Goal: Task Accomplishment & Management: Manage account settings

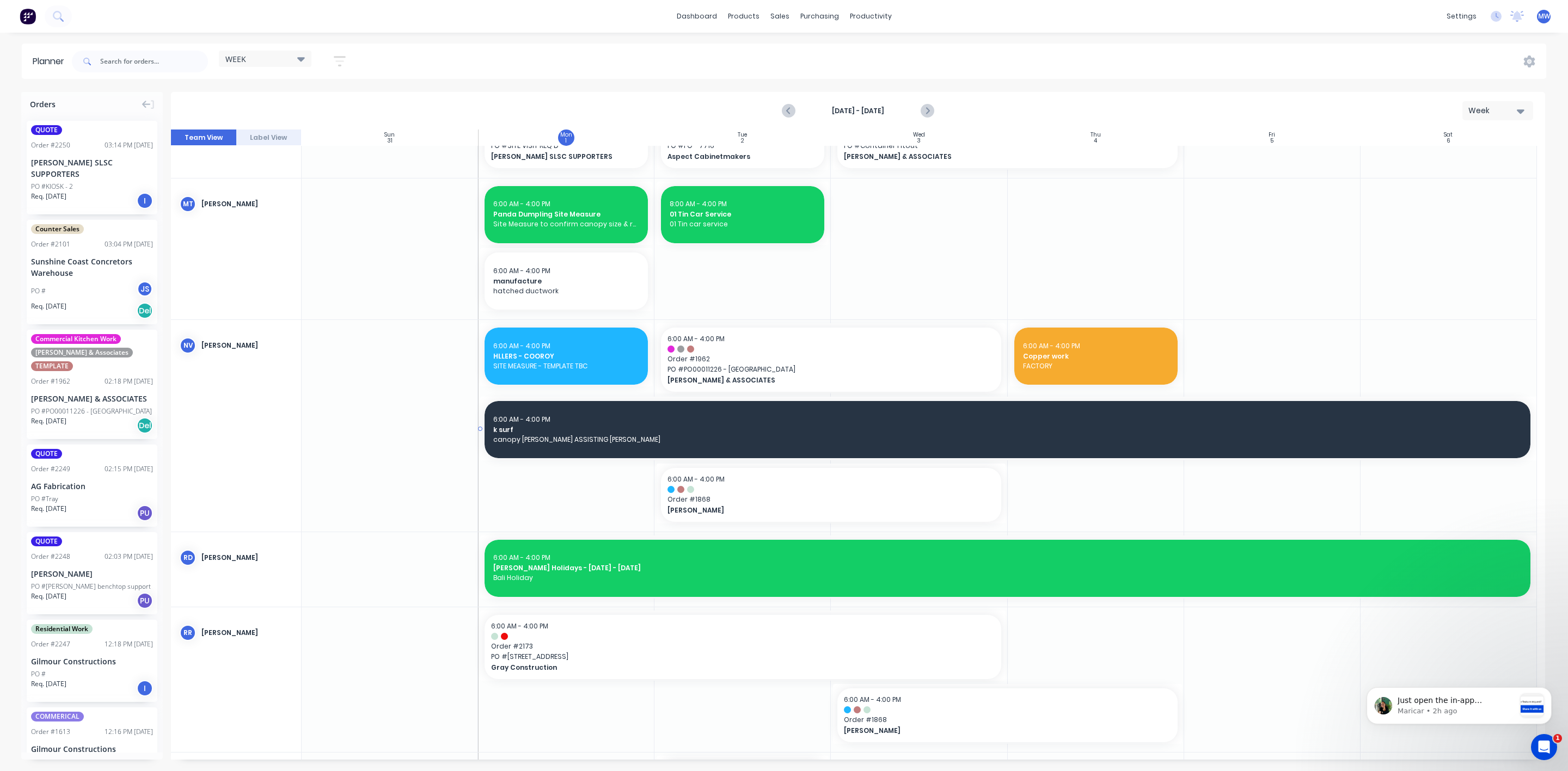
scroll to position [571, 0]
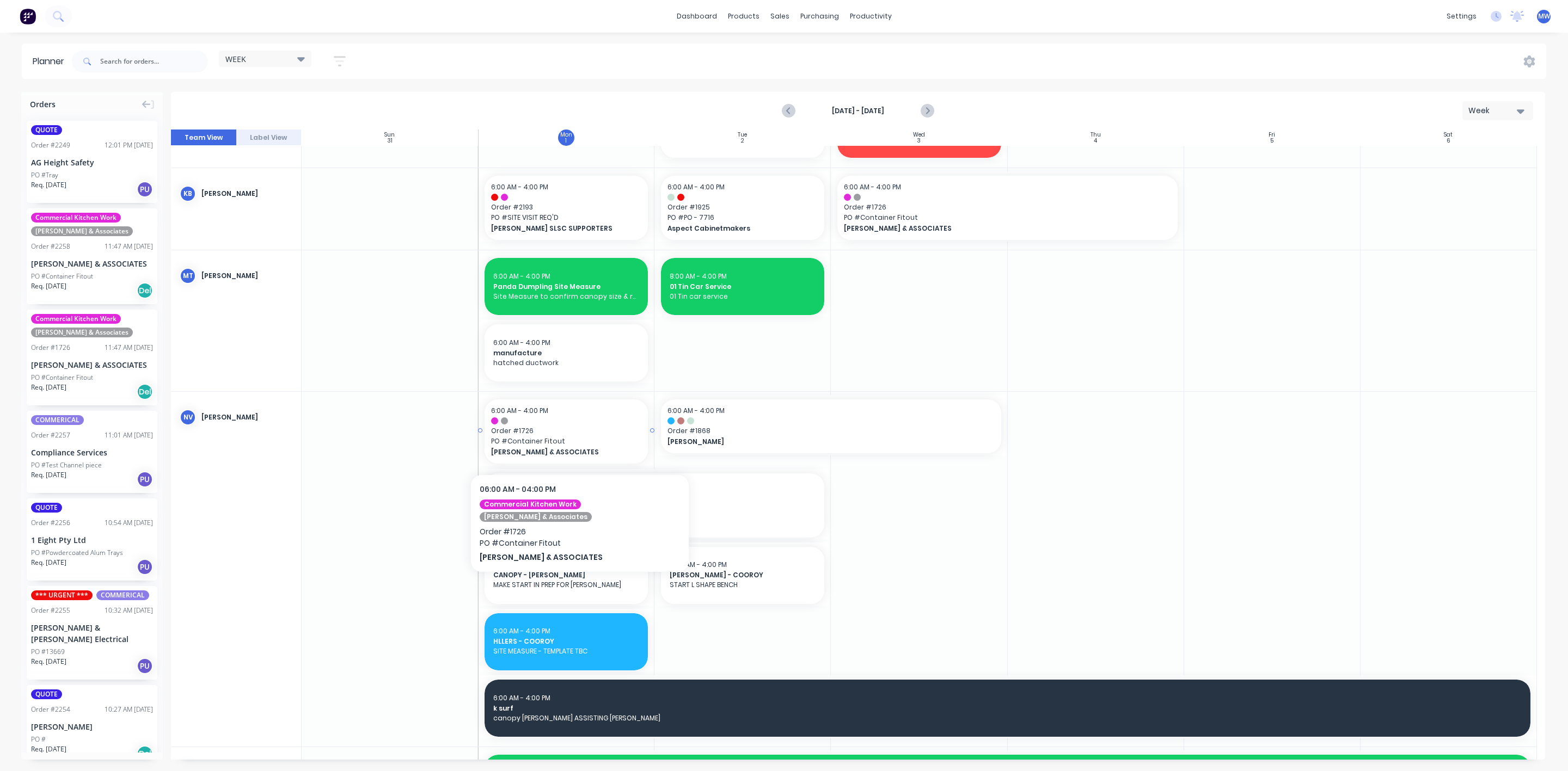
scroll to position [653, 0]
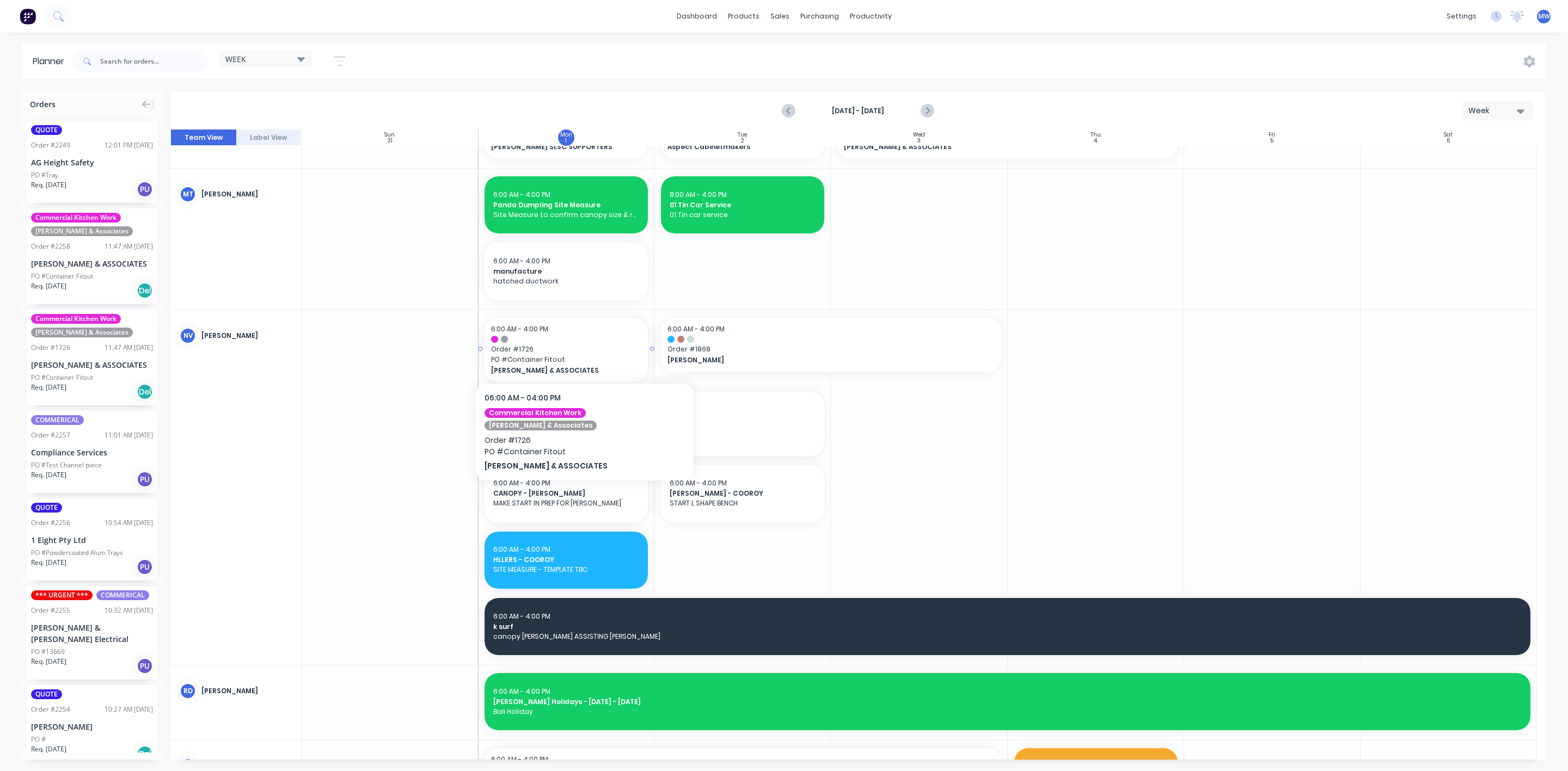
click at [570, 350] on span "Order # 1726" at bounding box center [566, 349] width 150 height 10
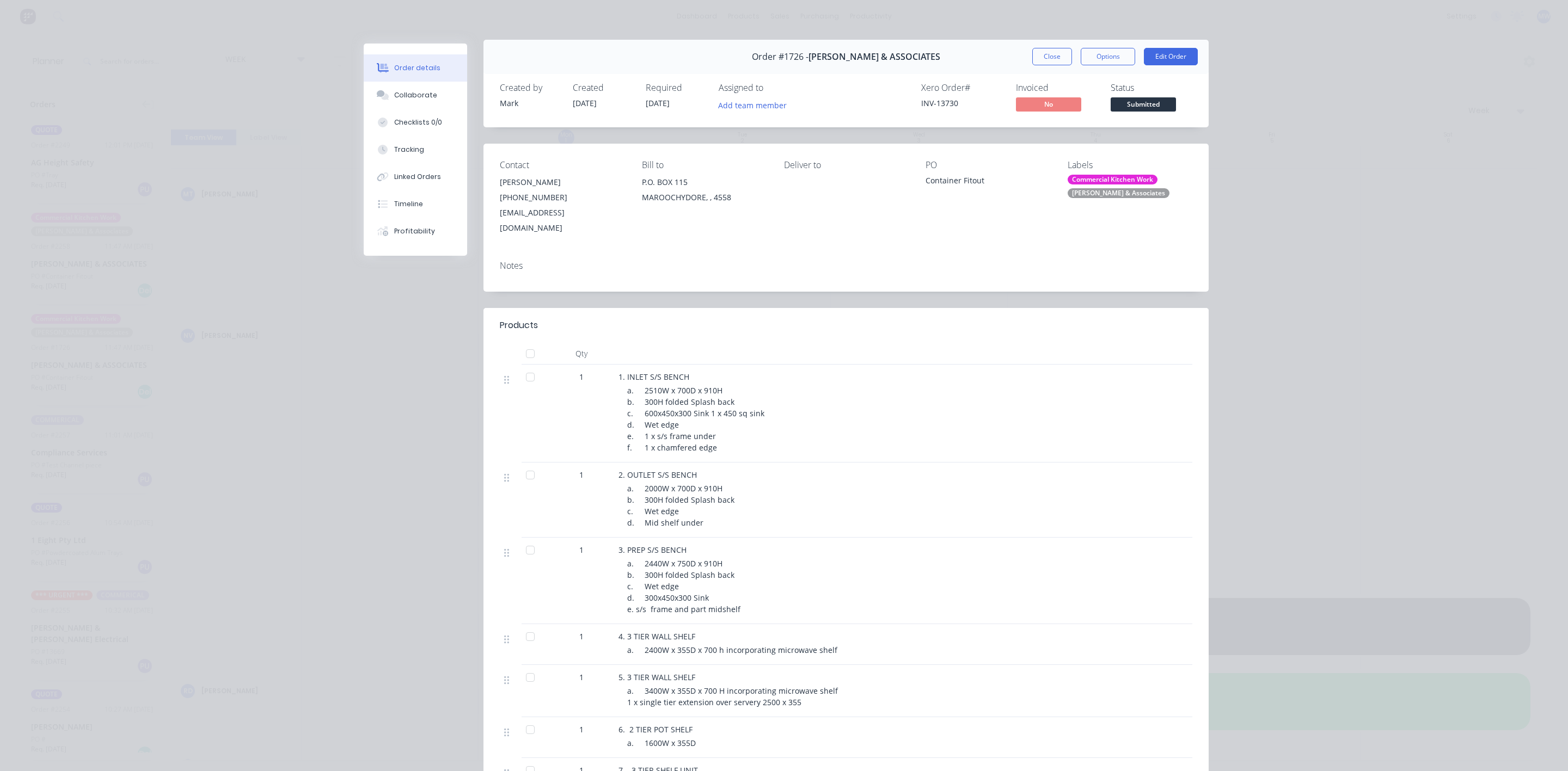
scroll to position [0, 0]
click at [1052, 60] on button "Close" at bounding box center [1052, 60] width 40 height 18
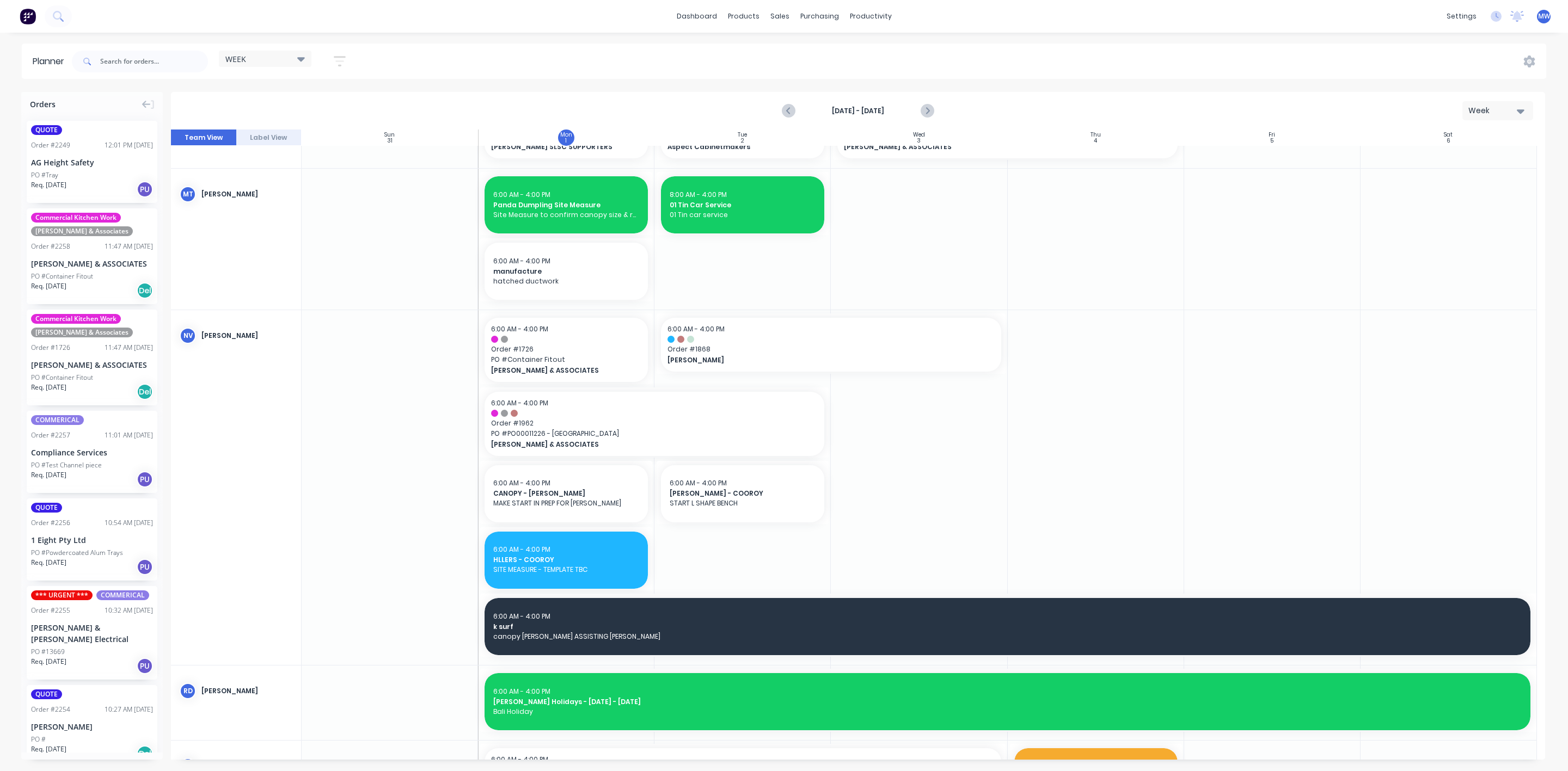
drag, startPoint x: 255, startPoint y: 55, endPoint x: 257, endPoint y: 66, distance: 11.2
click at [257, 57] on div "WEEK" at bounding box center [265, 59] width 80 height 10
click at [134, 68] on input "text" at bounding box center [154, 61] width 108 height 22
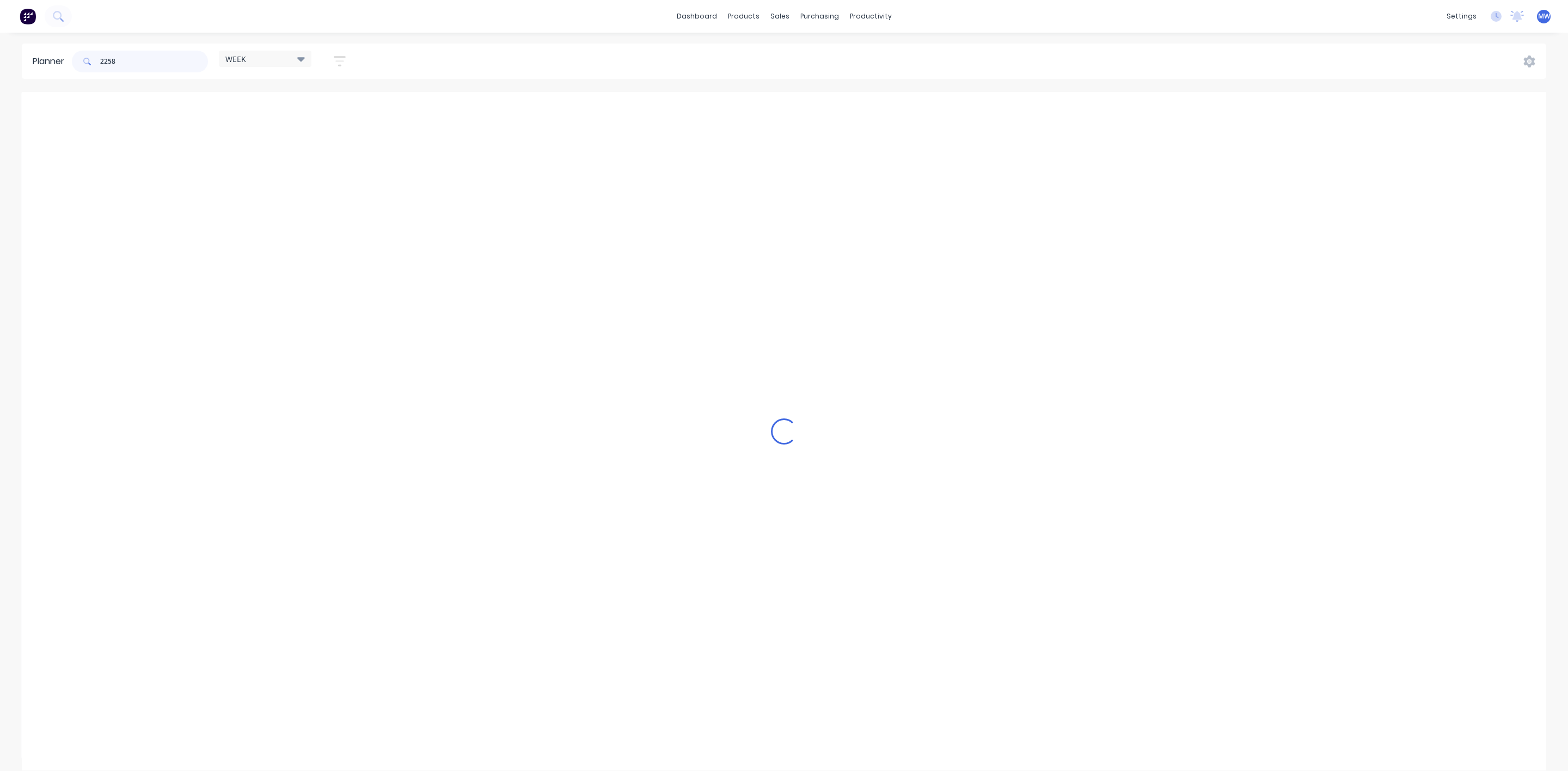
scroll to position [456, 0]
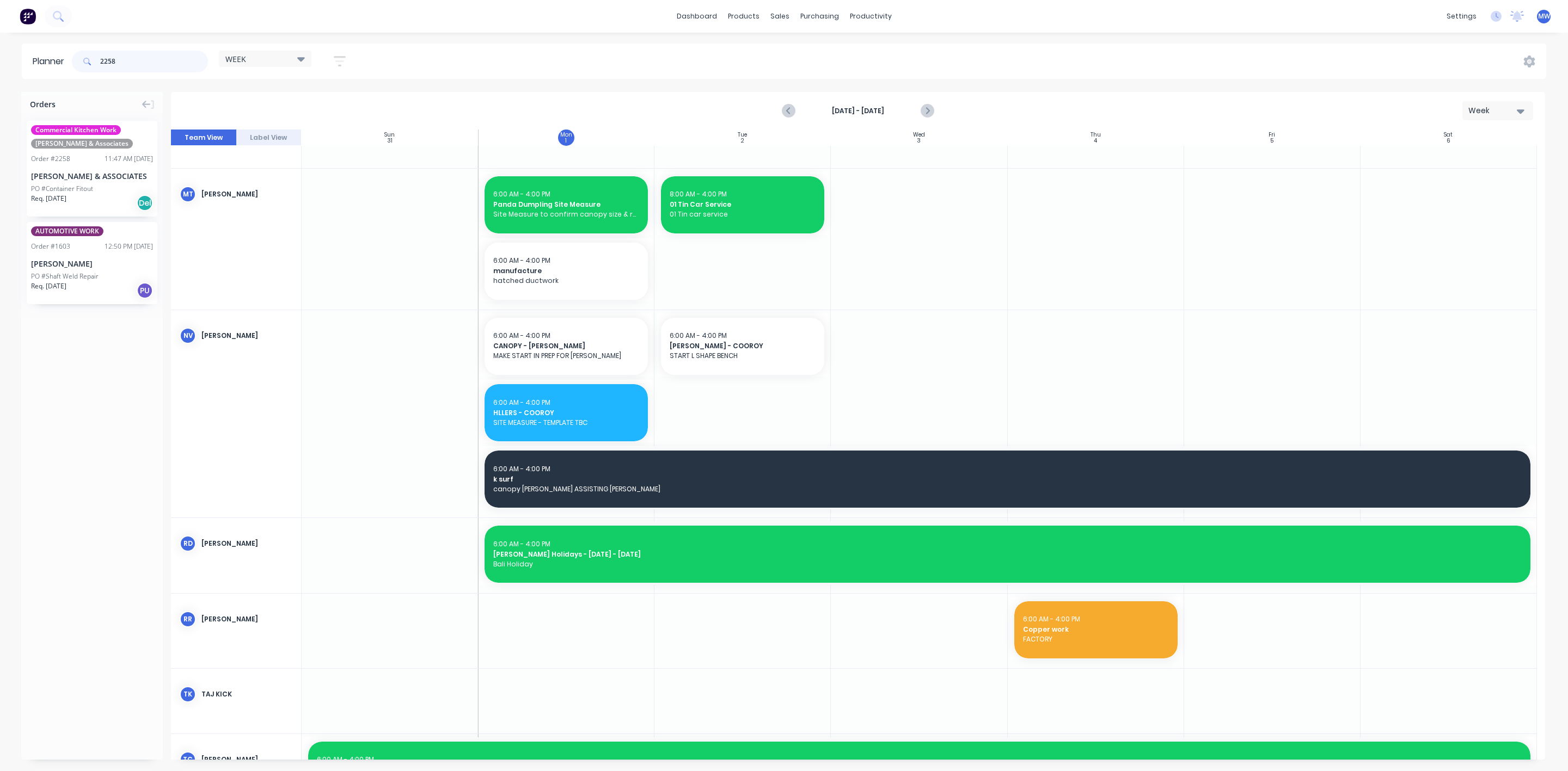
type input "2258"
click at [96, 170] on div "[PERSON_NAME] & ASSOCIATES" at bounding box center [92, 176] width 122 height 12
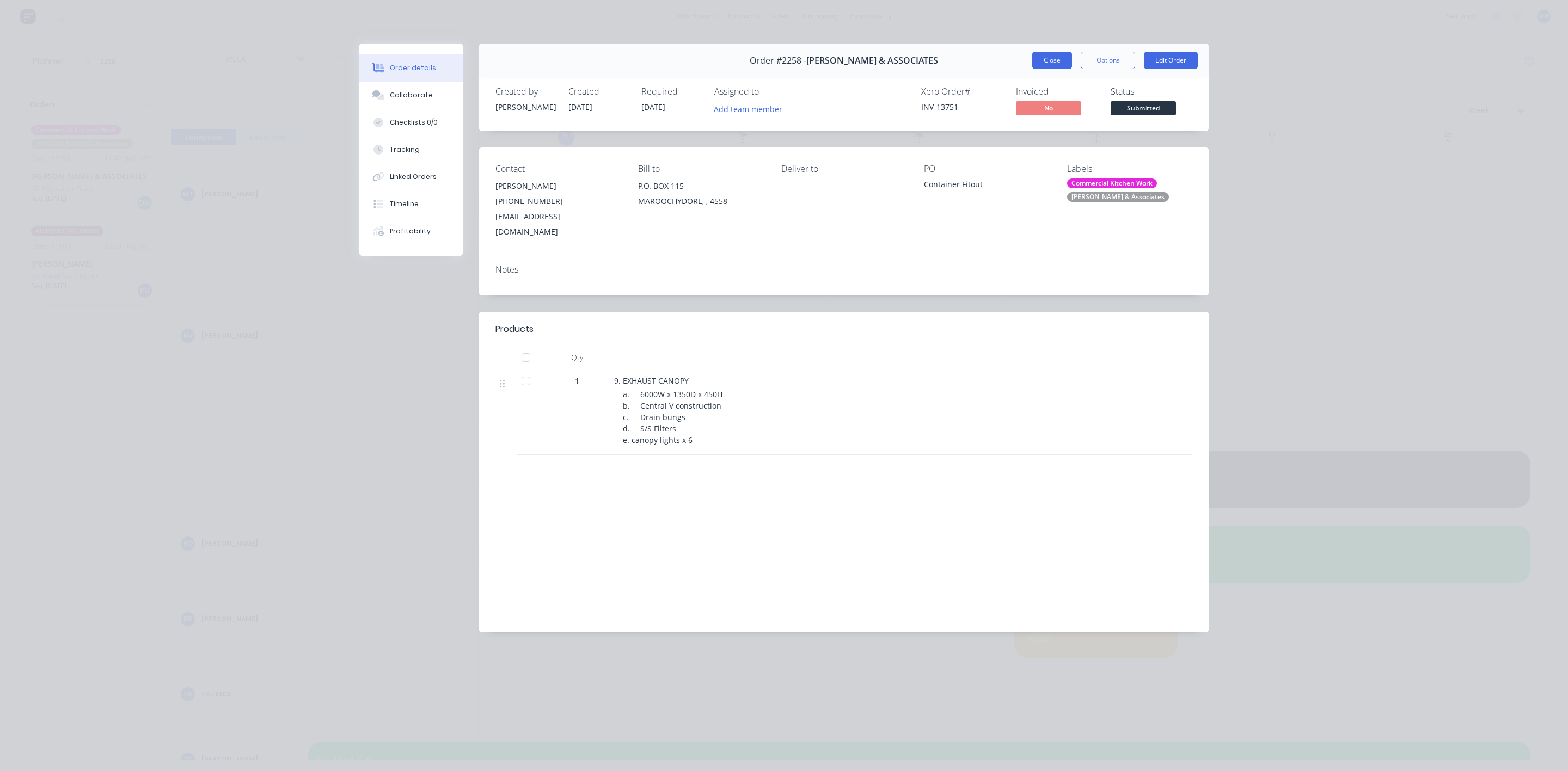
click at [1055, 64] on button "Close" at bounding box center [1052, 60] width 40 height 18
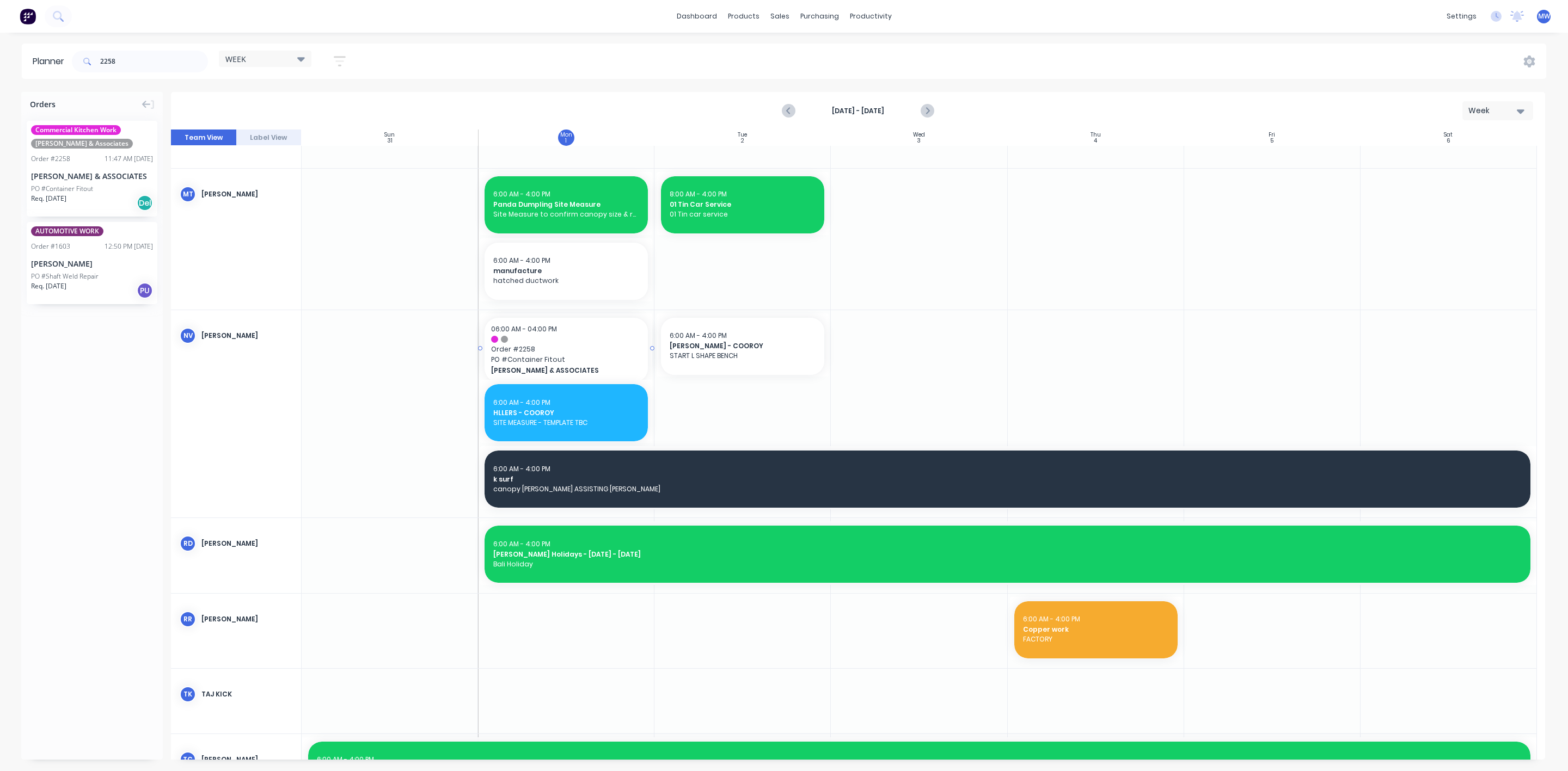
drag, startPoint x: 75, startPoint y: 184, endPoint x: 549, endPoint y: 371, distance: 509.6
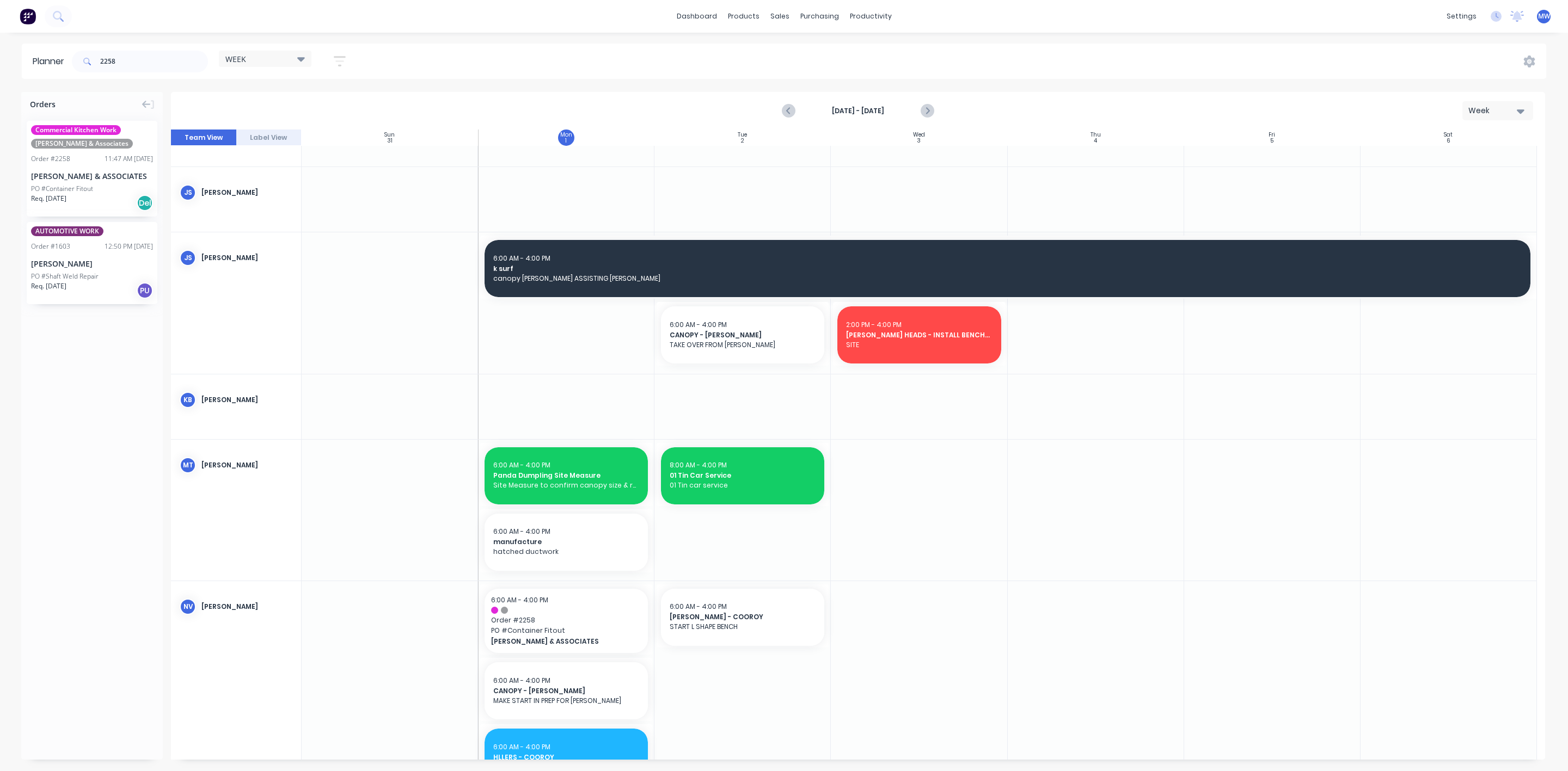
scroll to position [211, 0]
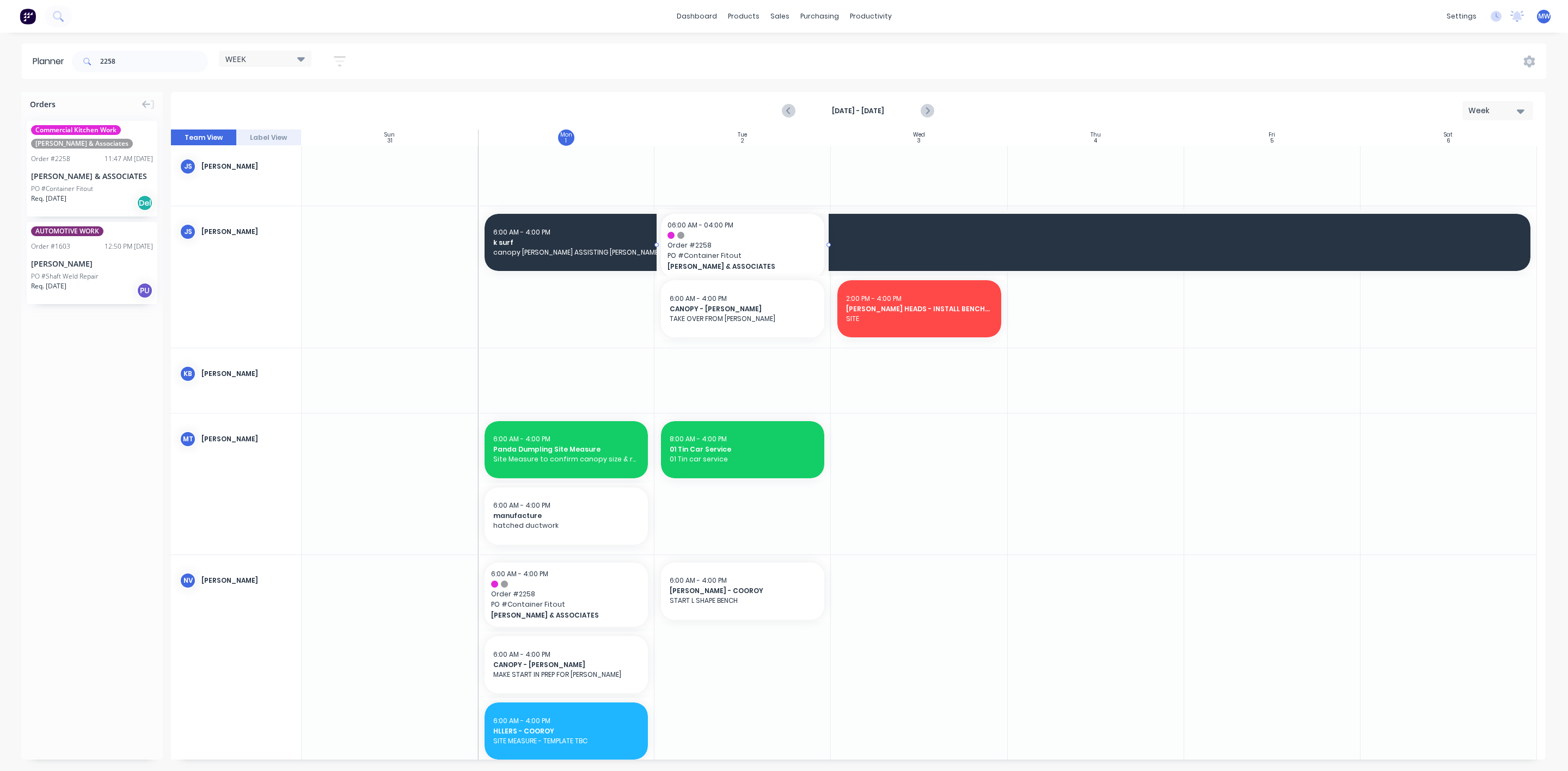
drag, startPoint x: 63, startPoint y: 170, endPoint x: 717, endPoint y: 312, distance: 669.2
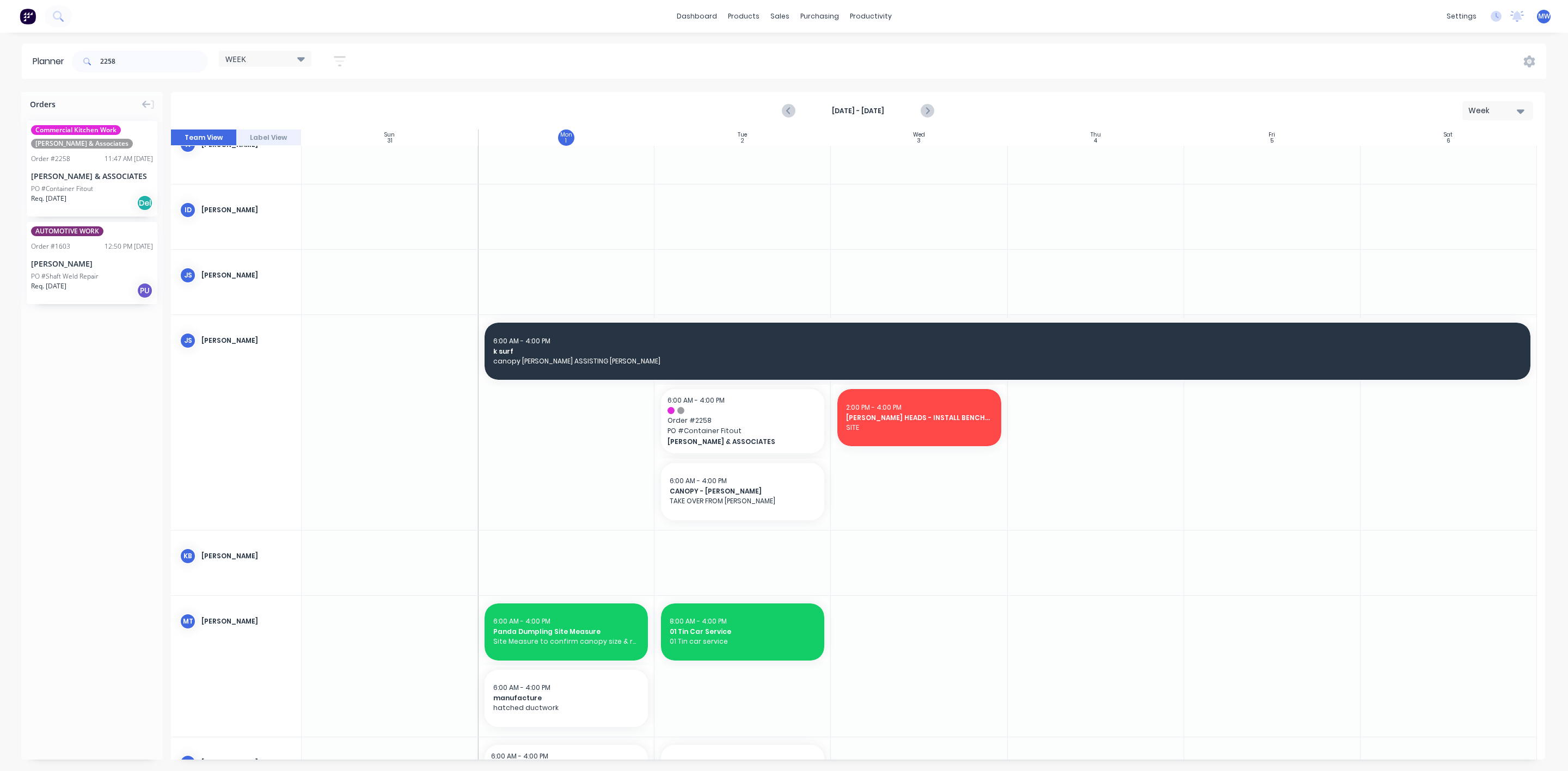
scroll to position [0, 0]
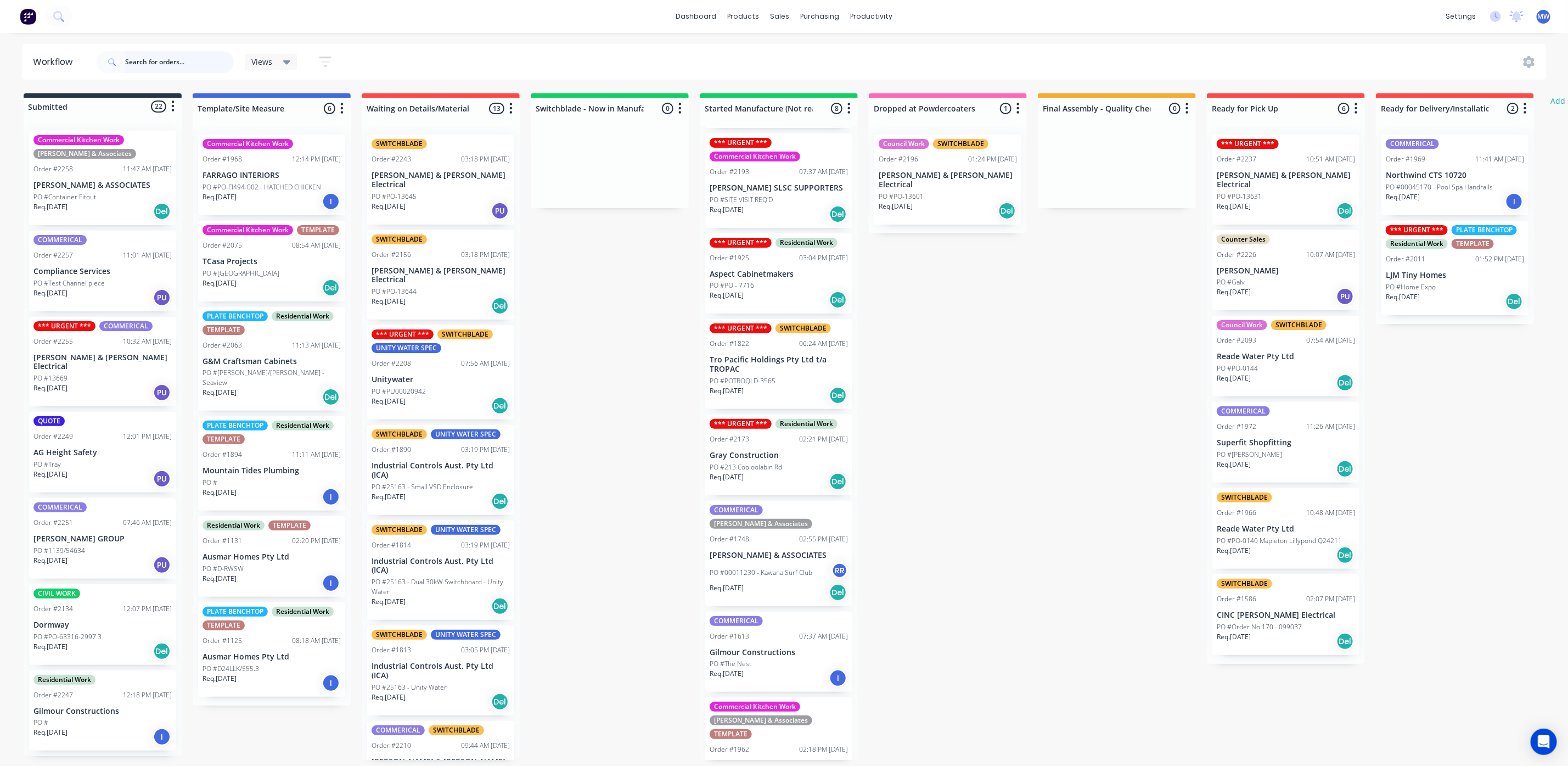
drag, startPoint x: 173, startPoint y: 53, endPoint x: 174, endPoint y: 60, distance: 7.1
click at [174, 60] on input "text" at bounding box center [179, 62] width 109 height 22
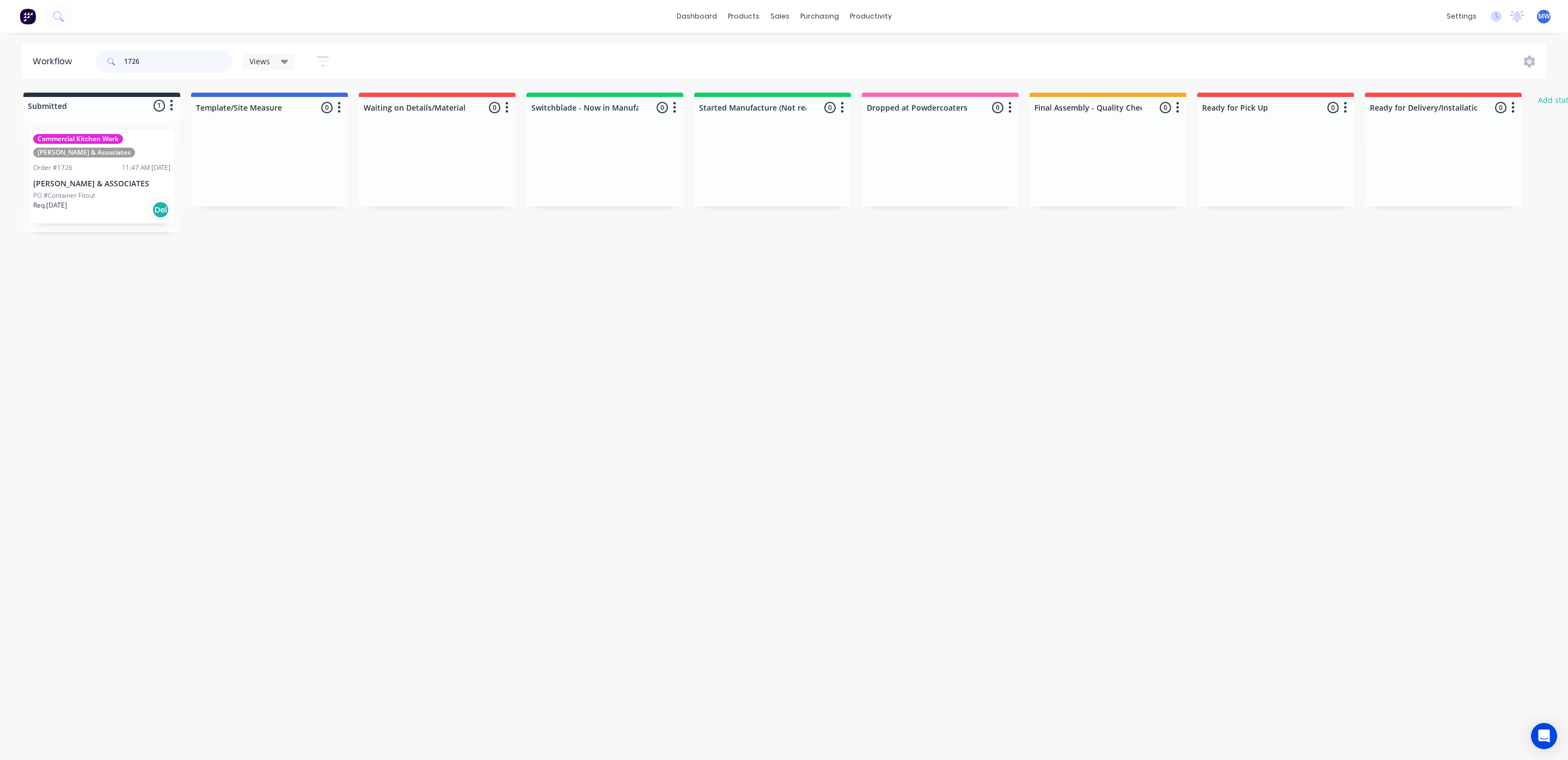
type input "1726"
drag, startPoint x: 145, startPoint y: 65, endPoint x: 4, endPoint y: 79, distance: 141.7
click at [3, 79] on div "Workflow 1726 Views Save new view None (Default) edit SCSM - MAIN edit SUNCOAST…" at bounding box center [784, 391] width 1568 height 694
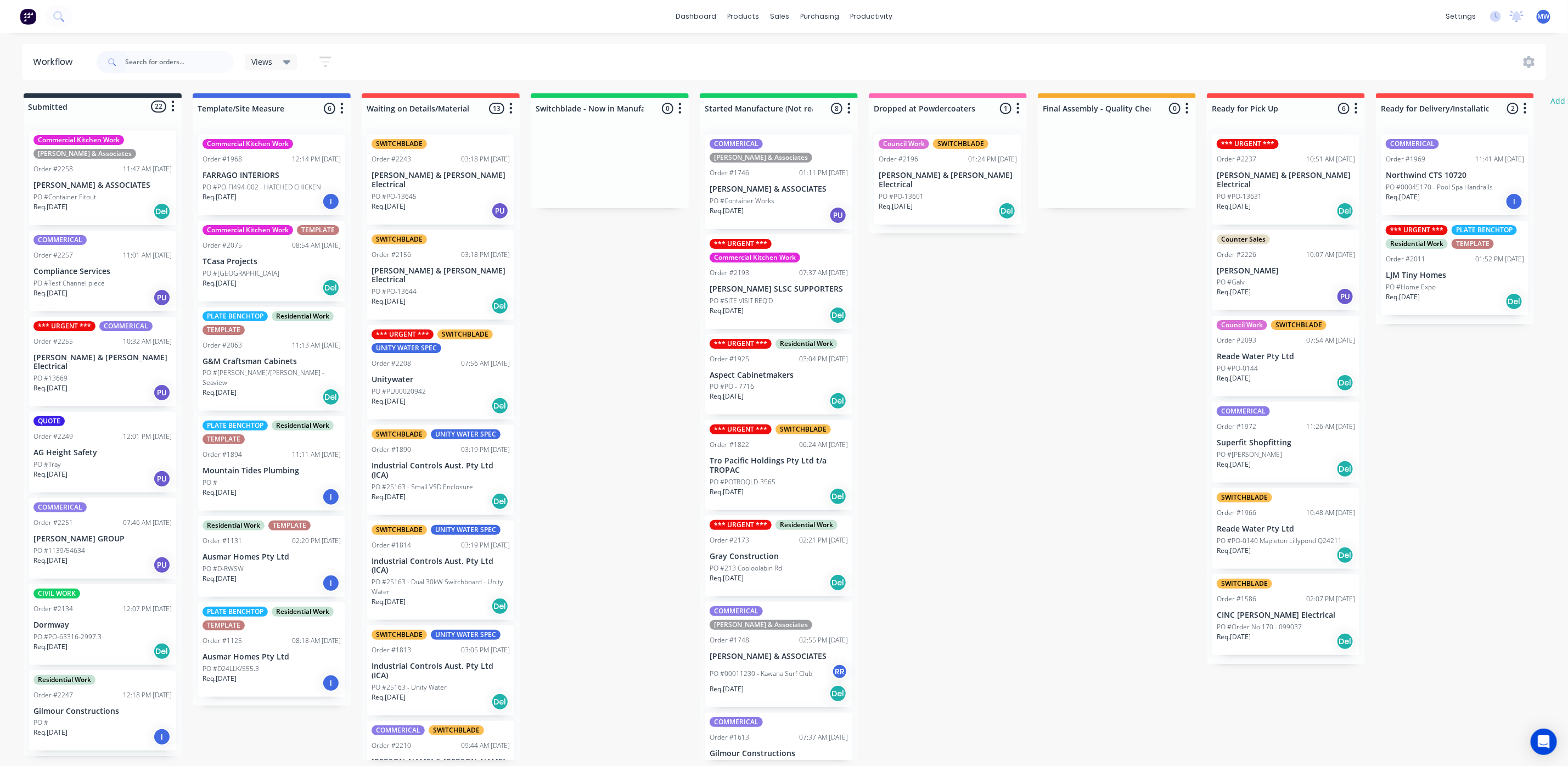
click at [46, 211] on p "Req. 01/09/25" at bounding box center [50, 207] width 34 height 10
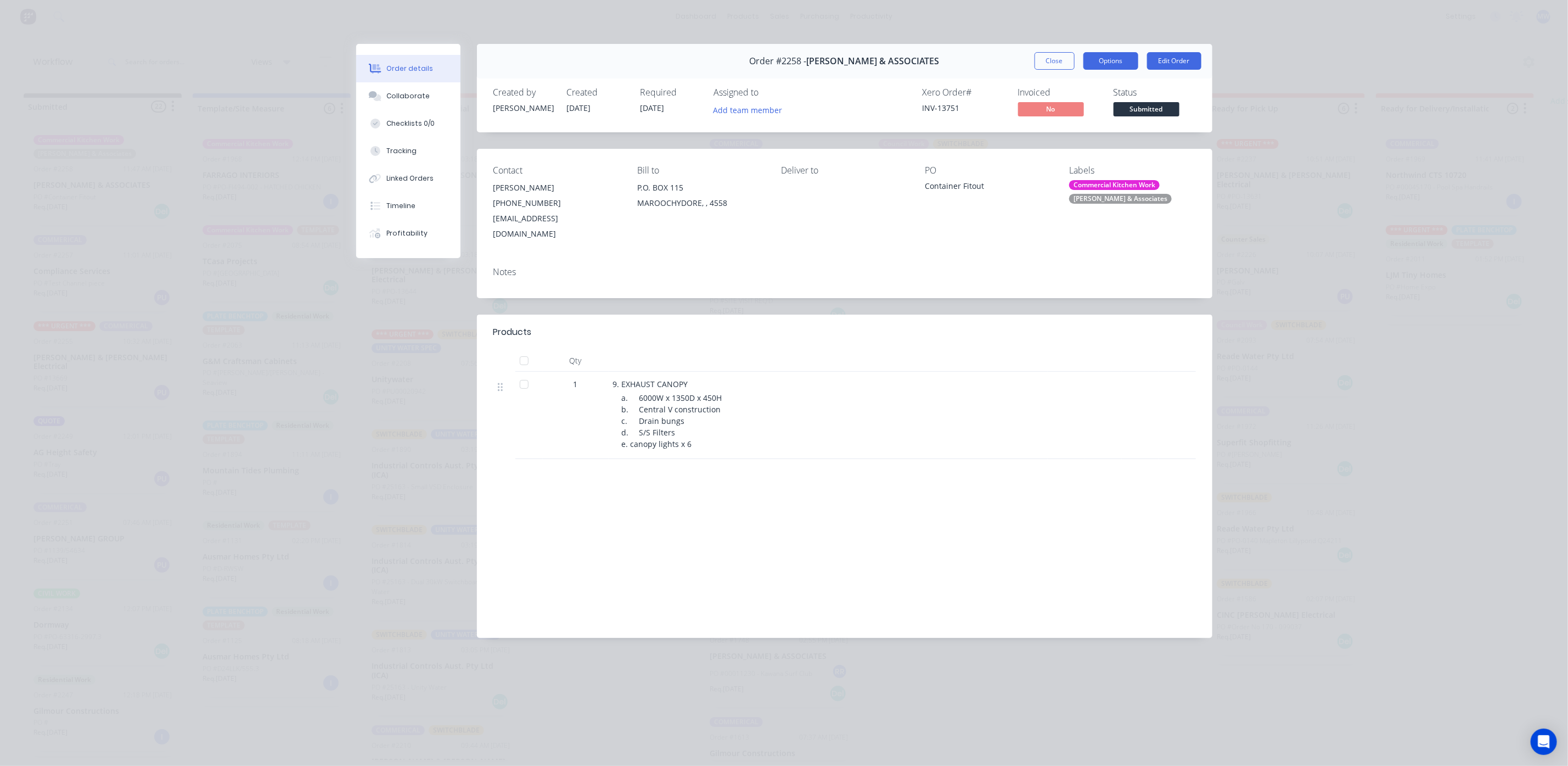
click at [1116, 55] on button "Options" at bounding box center [1111, 61] width 55 height 18
click at [1038, 242] on div "Contact Tiarna Barnes-Orr (07) 5443 7919 tiarna@studiohiller.com.au Bill to P.O…" at bounding box center [844, 203] width 736 height 109
click at [1173, 63] on button "Edit Order" at bounding box center [1174, 61] width 55 height 18
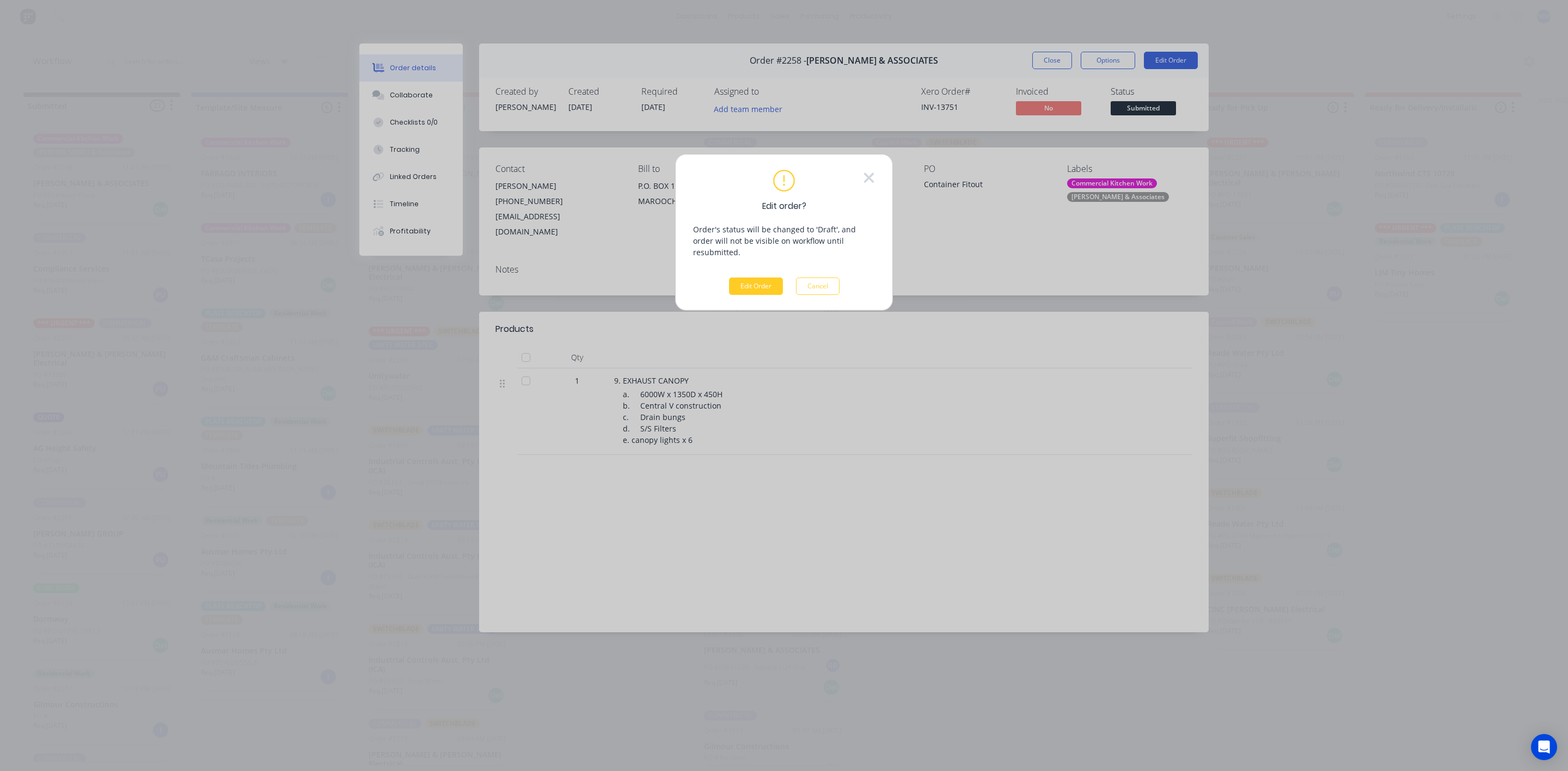
click at [748, 279] on button "Edit Order" at bounding box center [756, 286] width 54 height 18
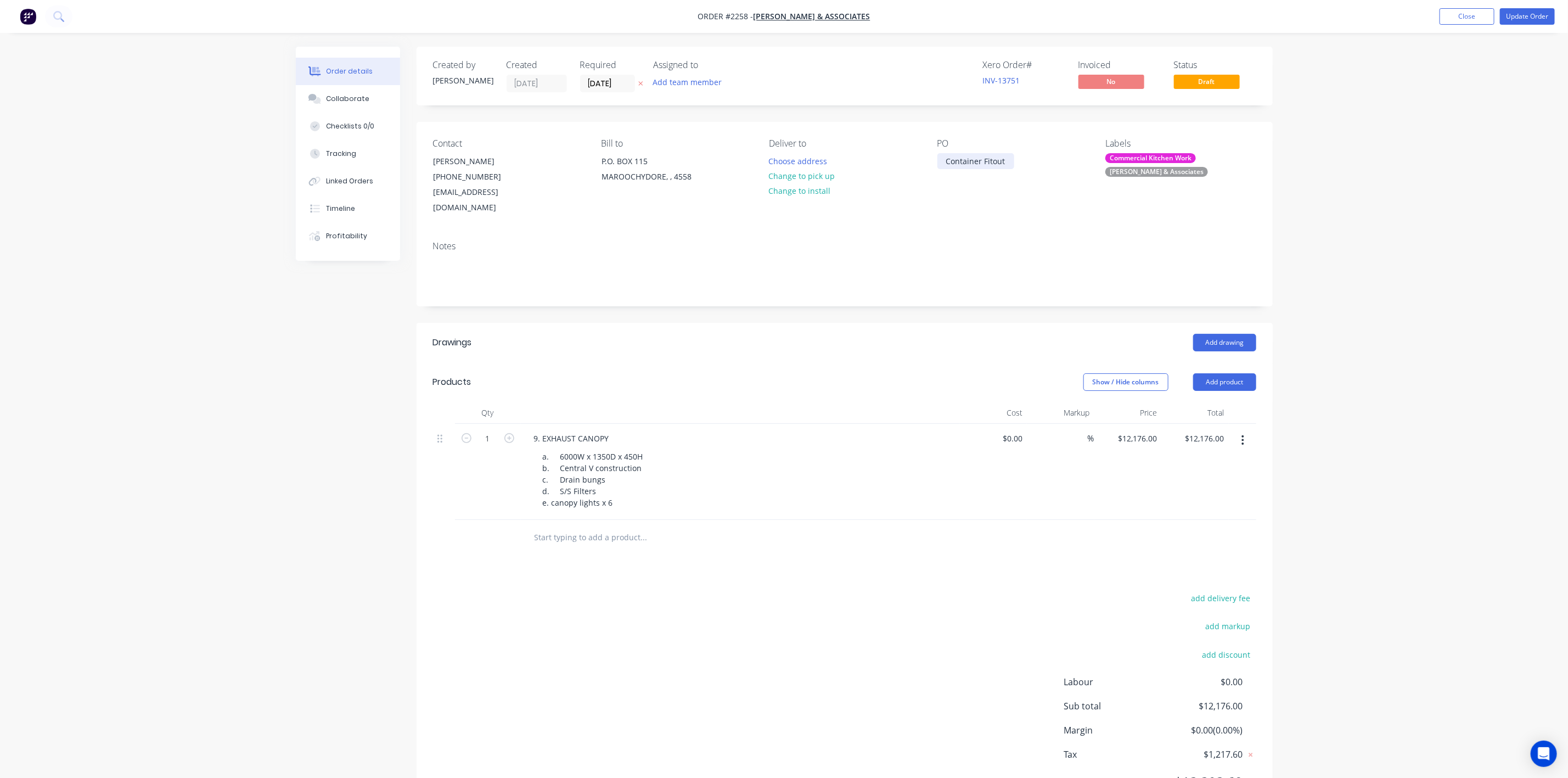
click at [1006, 158] on div "Container Fitout" at bounding box center [976, 161] width 77 height 16
click at [1037, 241] on div "Notes" at bounding box center [845, 246] width 824 height 10
click at [1521, 8] on button "Update Order" at bounding box center [1527, 16] width 55 height 17
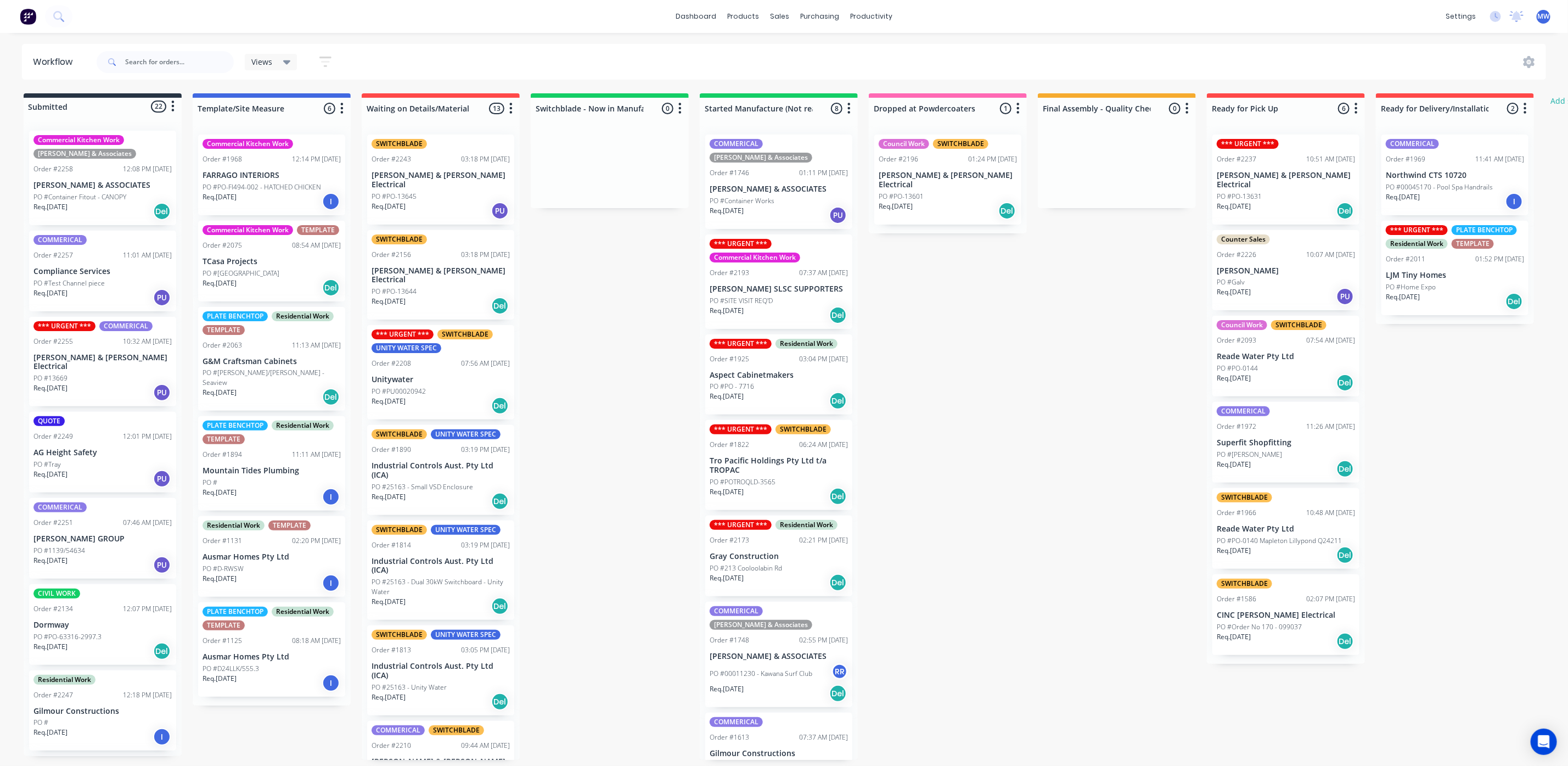
click at [779, 234] on div "*** URGENT *** Commercial Kitchen Work Order #2193 07:37 AM 01/09/25 ALEX HEADL…" at bounding box center [779, 282] width 147 height 95
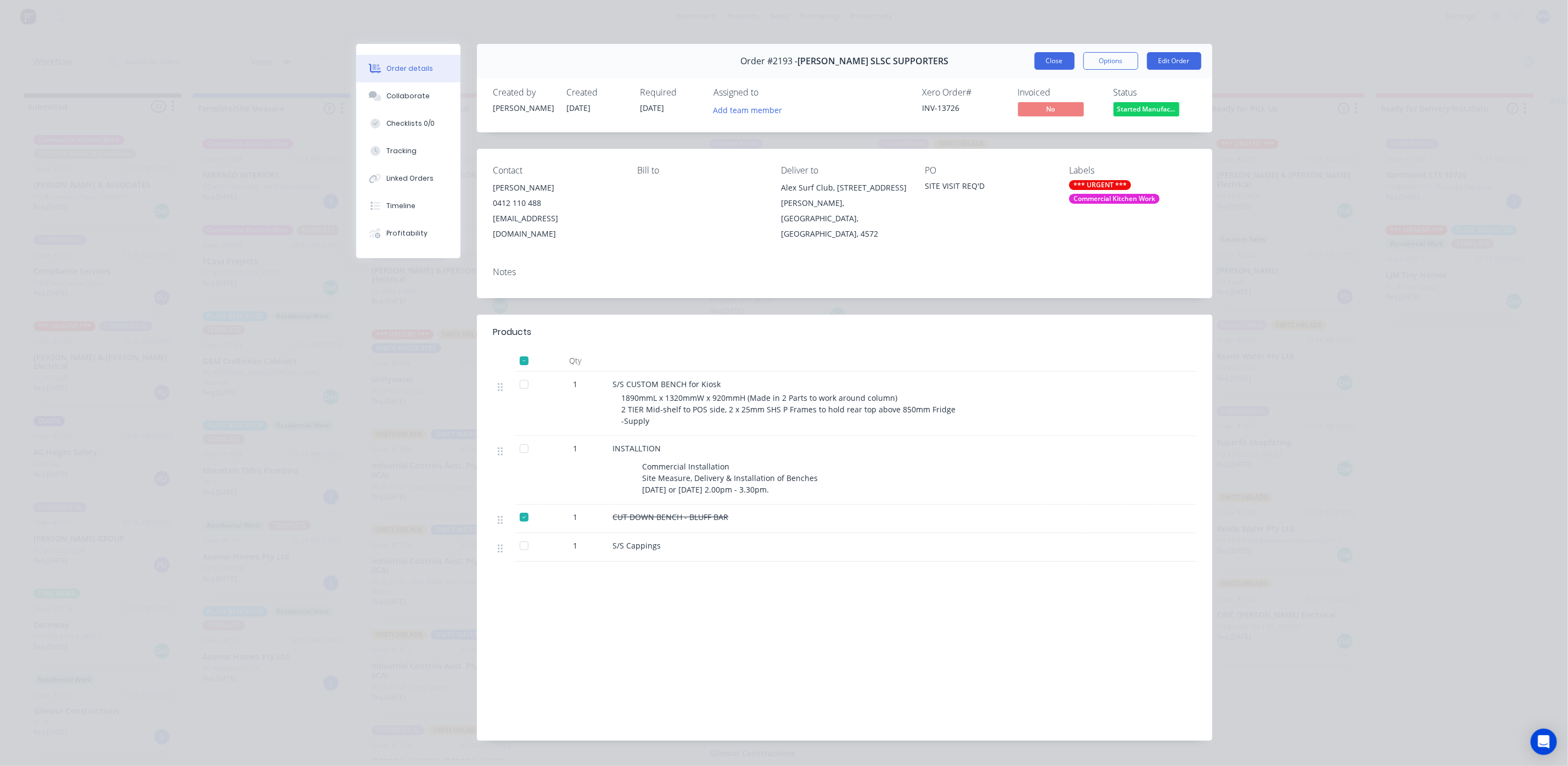
drag, startPoint x: 1028, startPoint y: 45, endPoint x: 1039, endPoint y: 63, distance: 21.1
click at [1028, 50] on div "Order #2193 - ALEX HEADLAND SLSC SUPPORTERS Close Options Edit Order" at bounding box center [844, 61] width 736 height 34
click at [1041, 65] on button "Close" at bounding box center [1054, 61] width 40 height 18
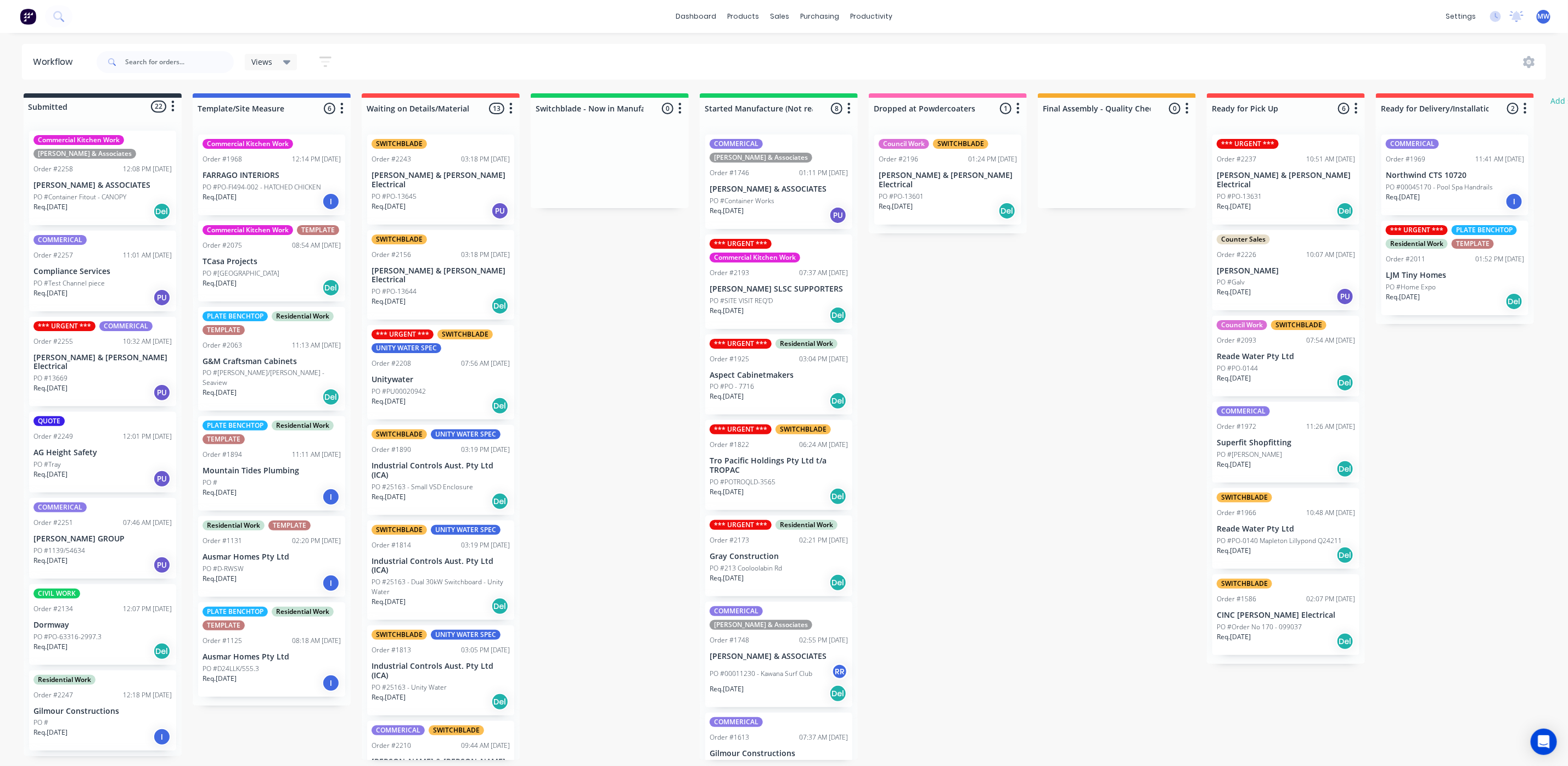
click at [800, 196] on div "PO #Container Works" at bounding box center [779, 201] width 138 height 10
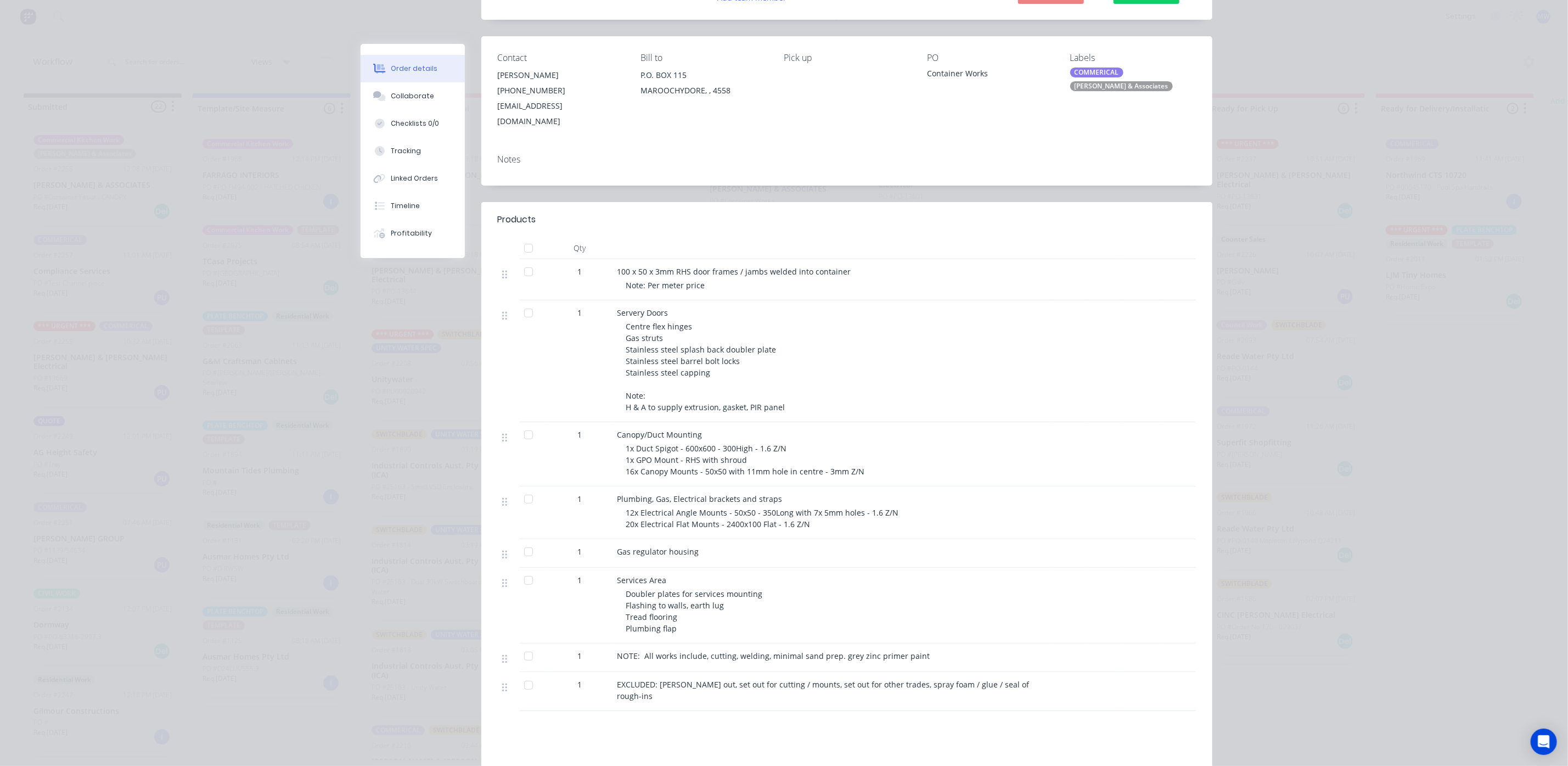
scroll to position [164, 0]
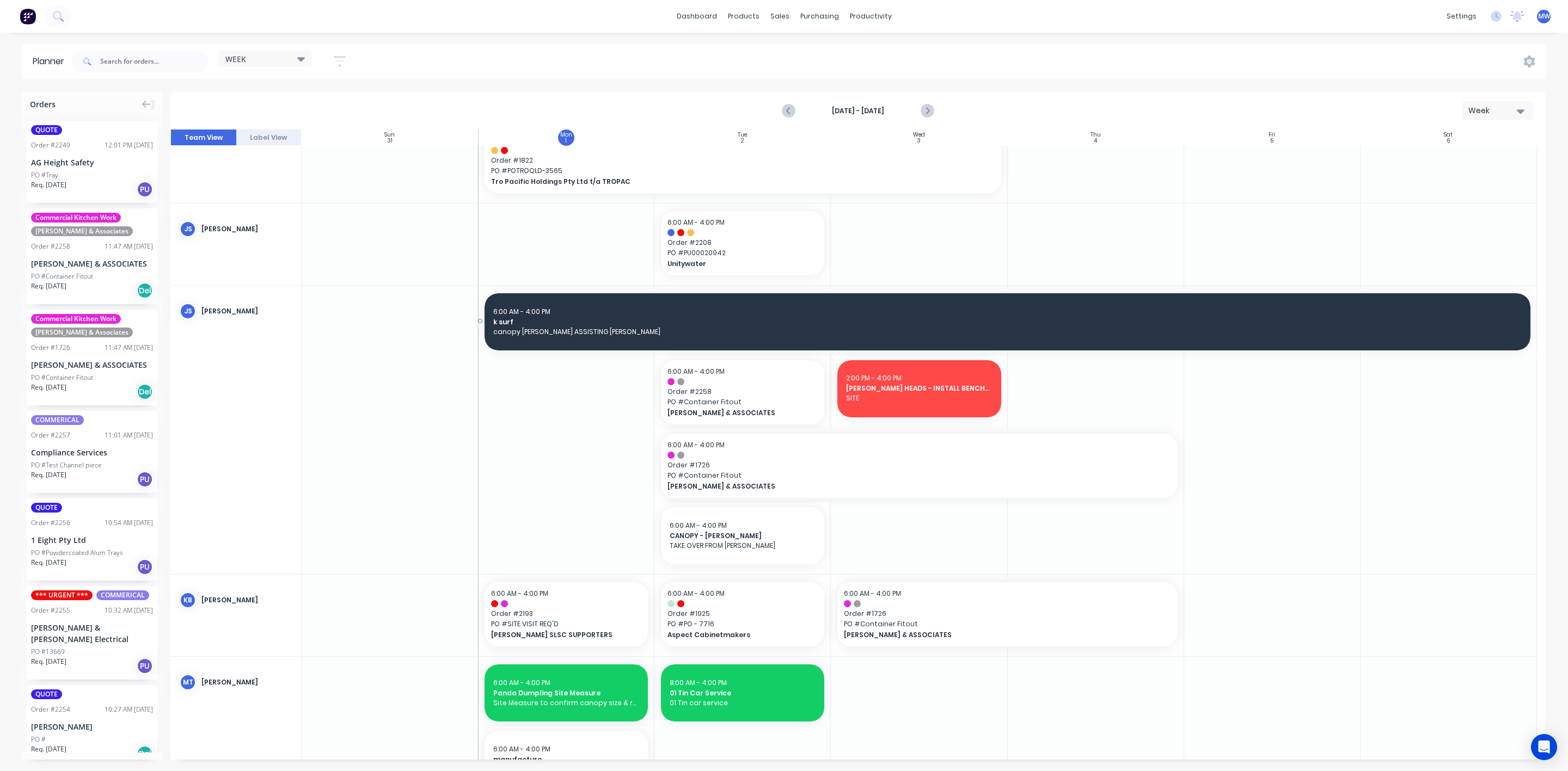
scroll to position [245, 0]
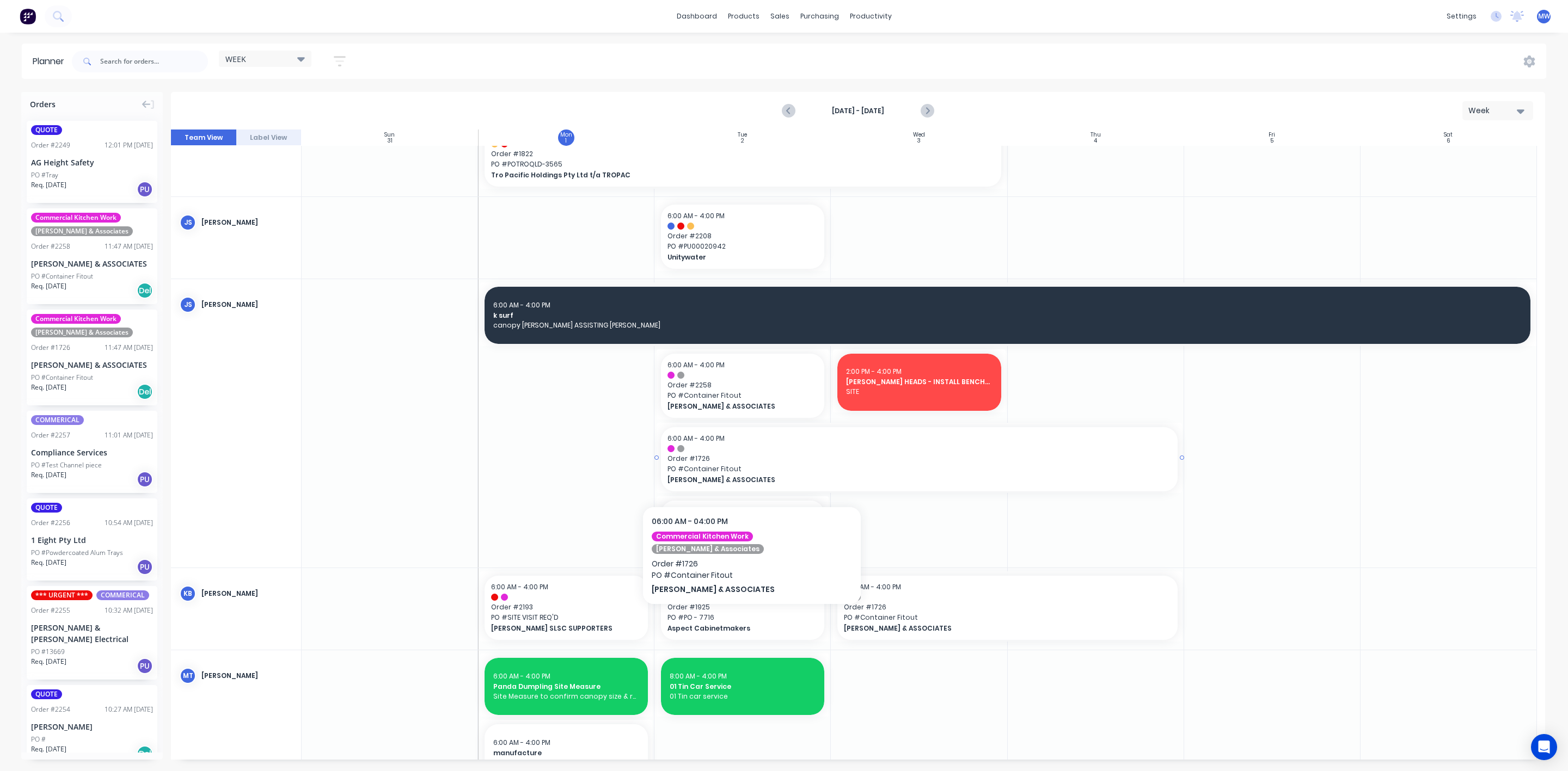
click at [730, 471] on span "PO # Container Fitout" at bounding box center [919, 469] width 503 height 10
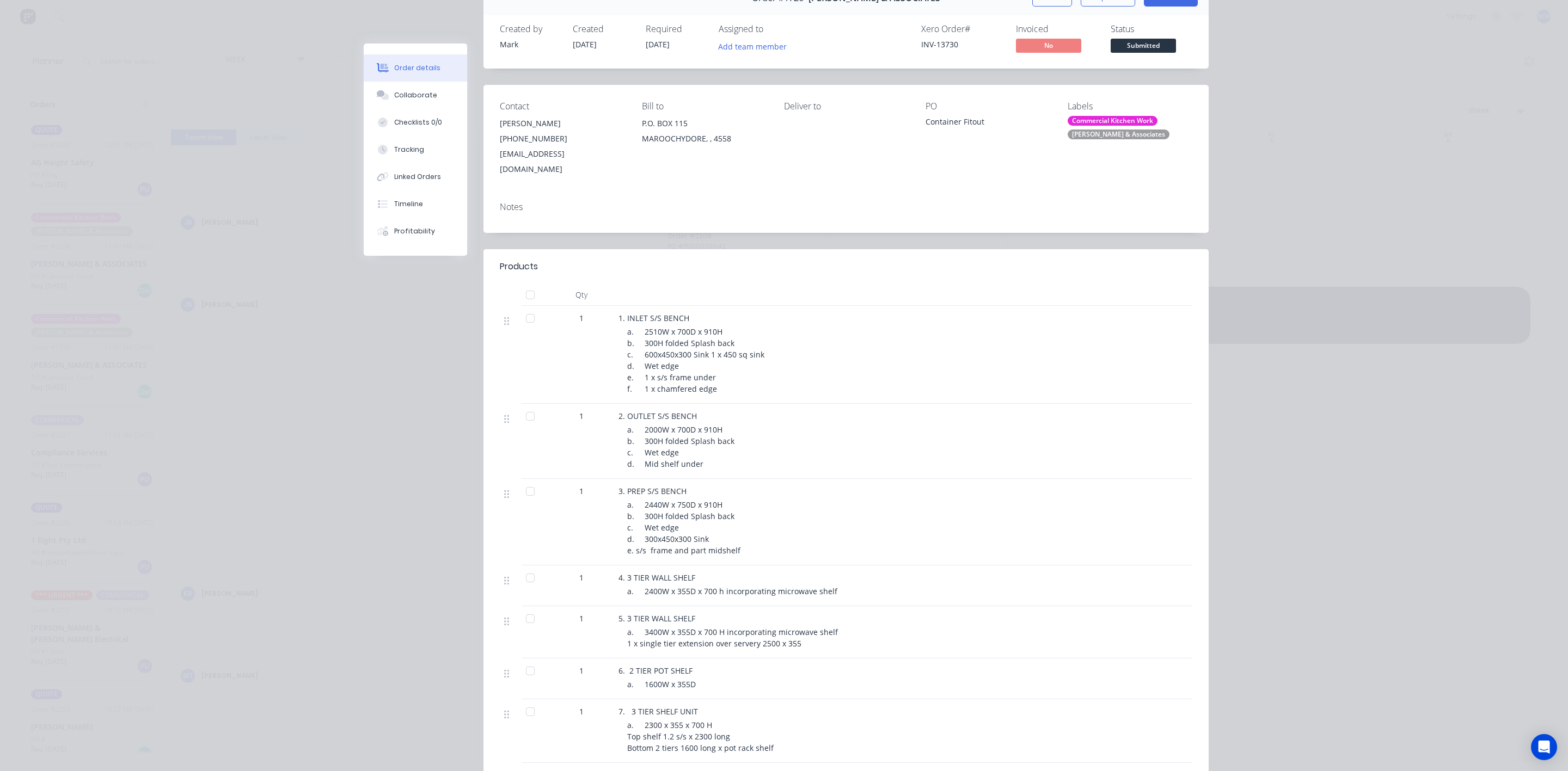
scroll to position [0, 0]
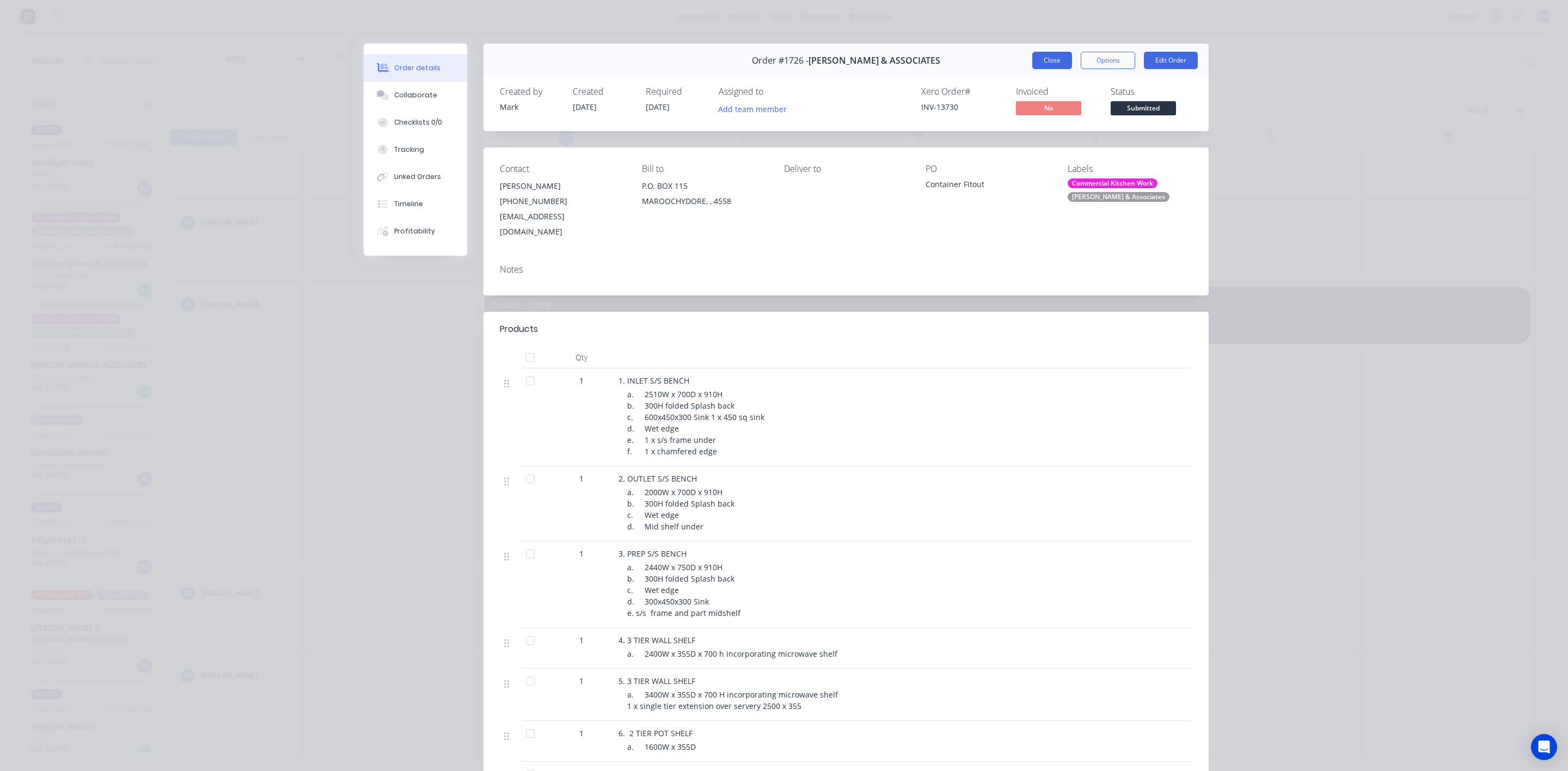
click at [1036, 57] on button "Close" at bounding box center [1052, 60] width 40 height 18
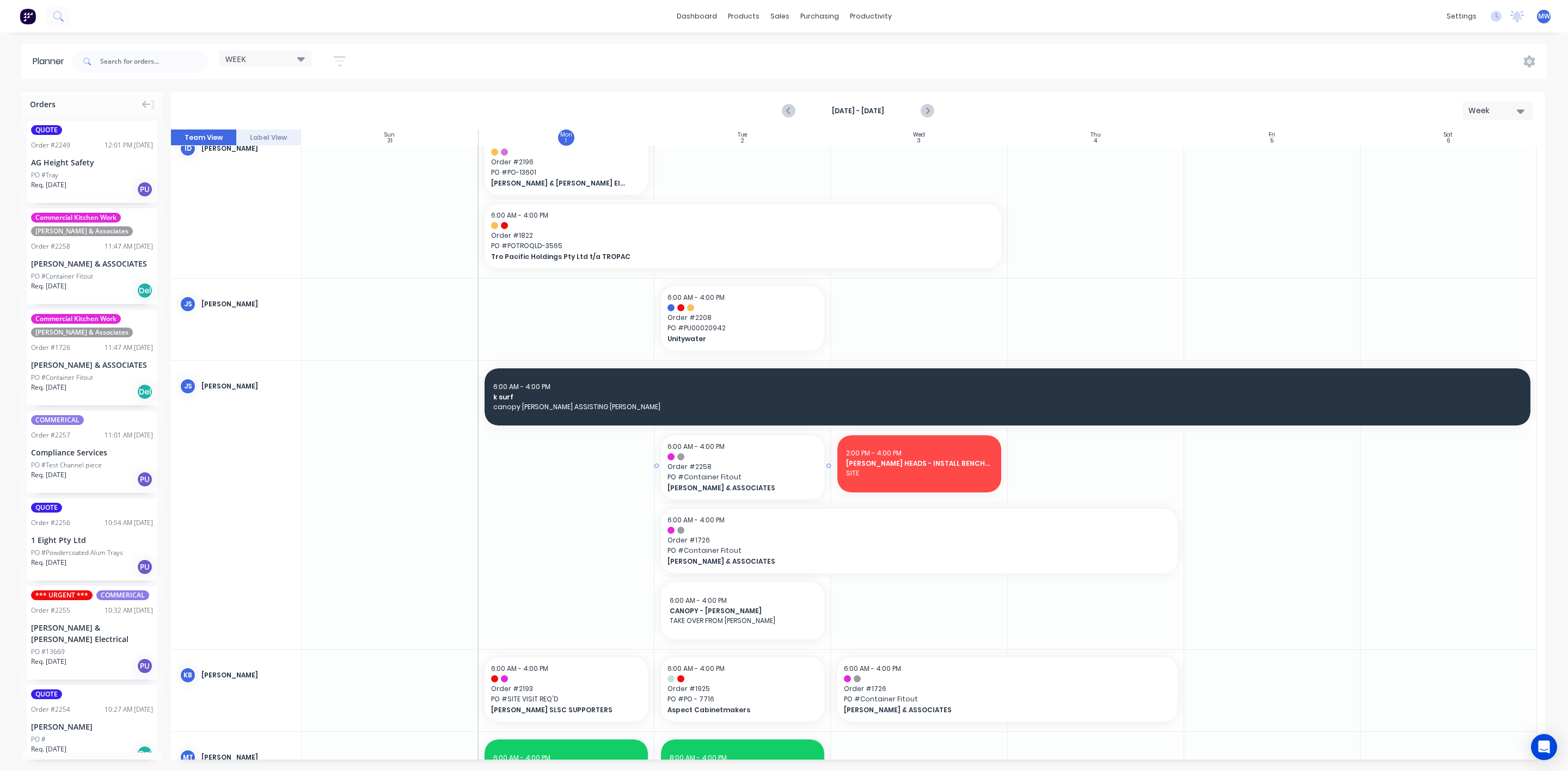
scroll to position [245, 0]
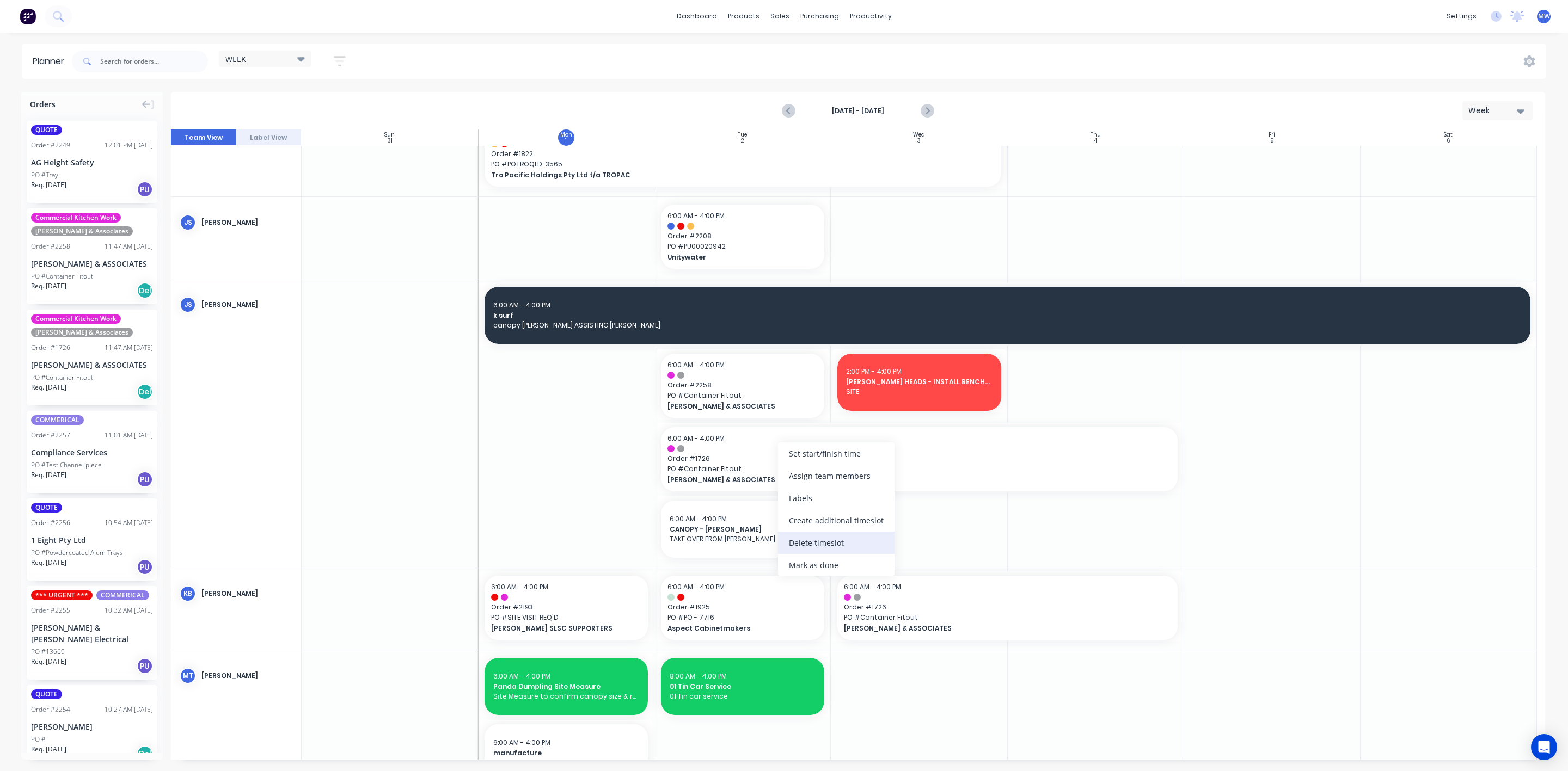
click at [832, 546] on div "Delete timeslot" at bounding box center [836, 543] width 116 height 23
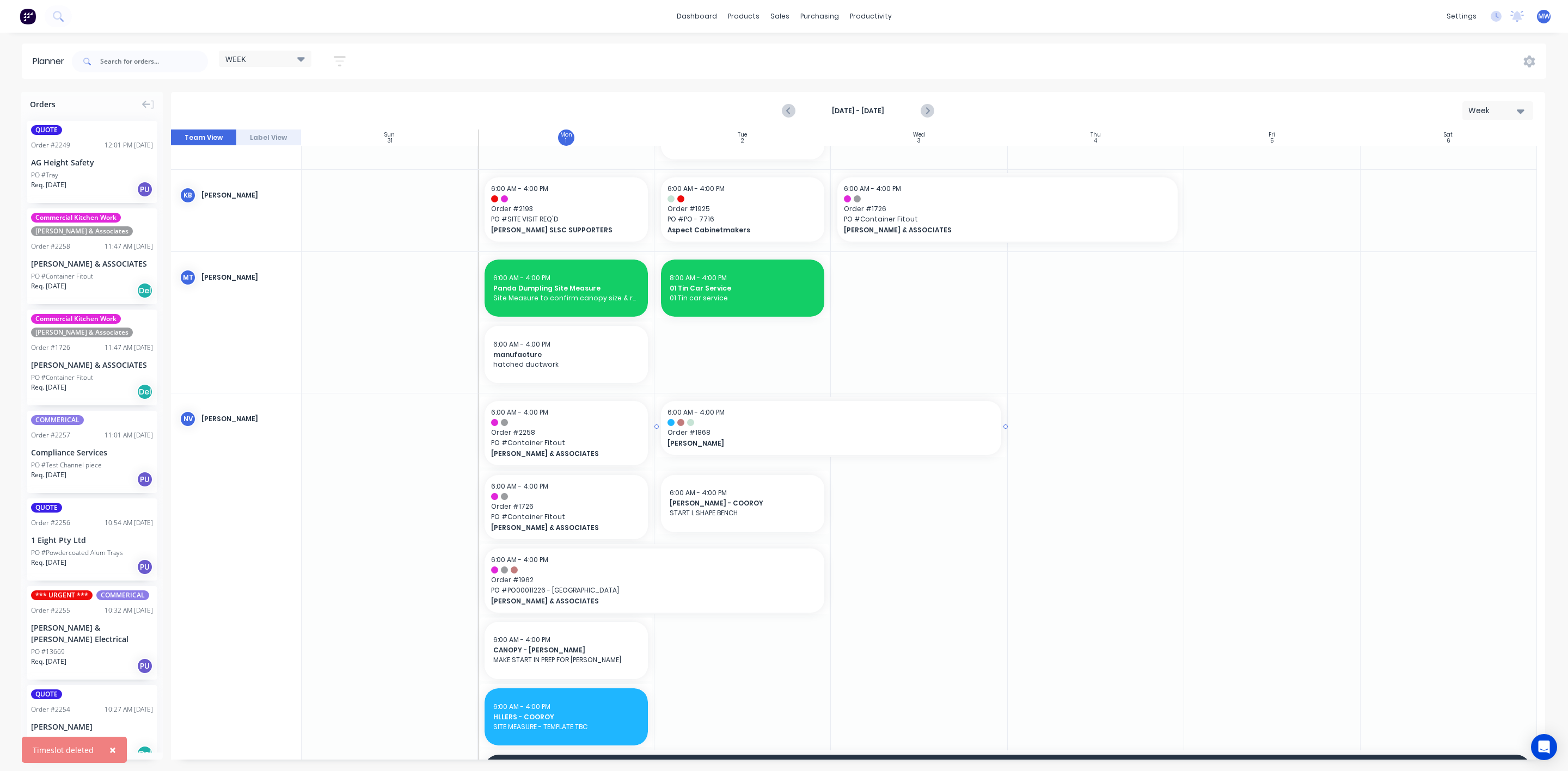
scroll to position [571, 0]
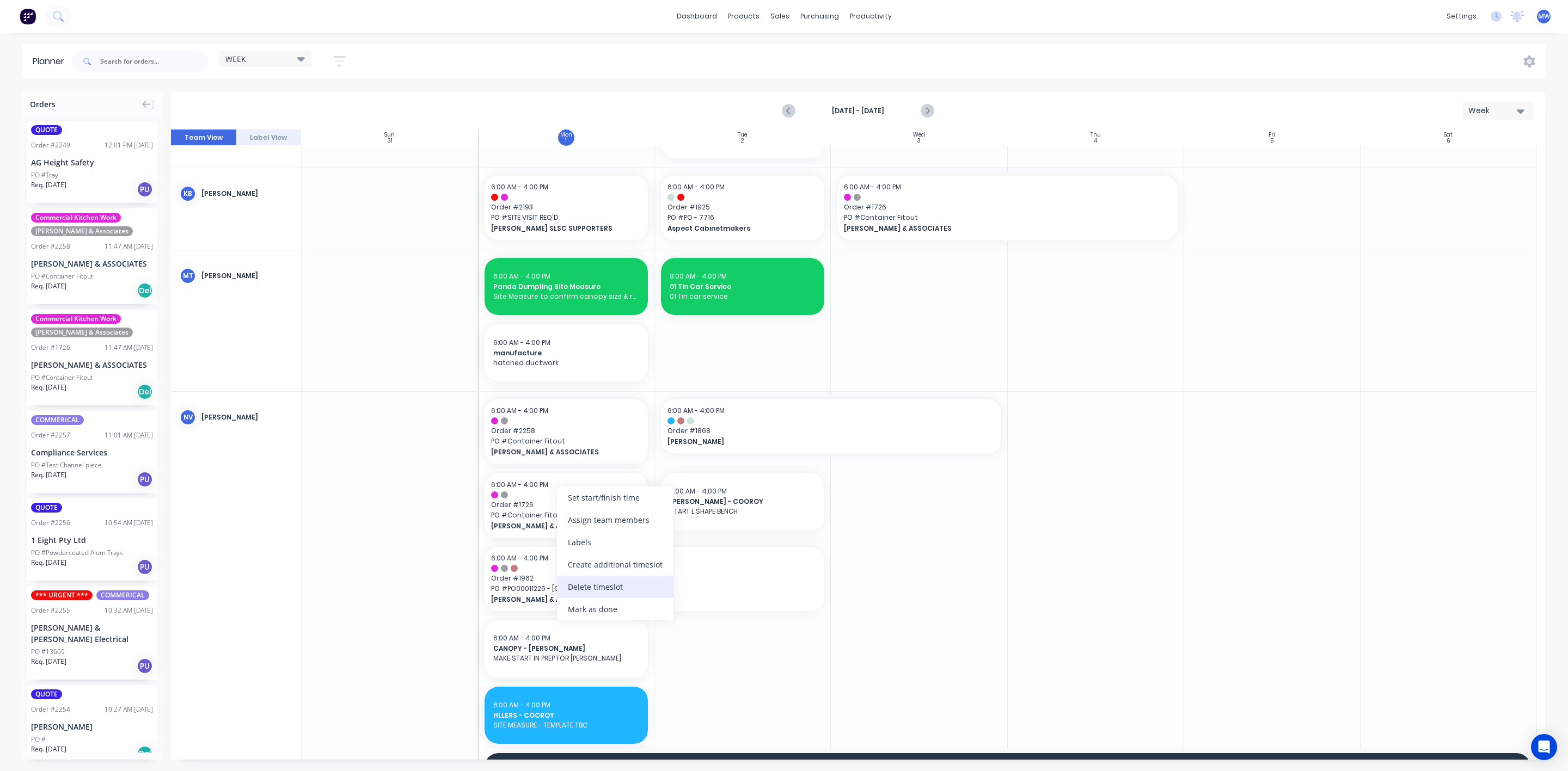
click at [604, 588] on div "Delete timeslot" at bounding box center [615, 587] width 116 height 23
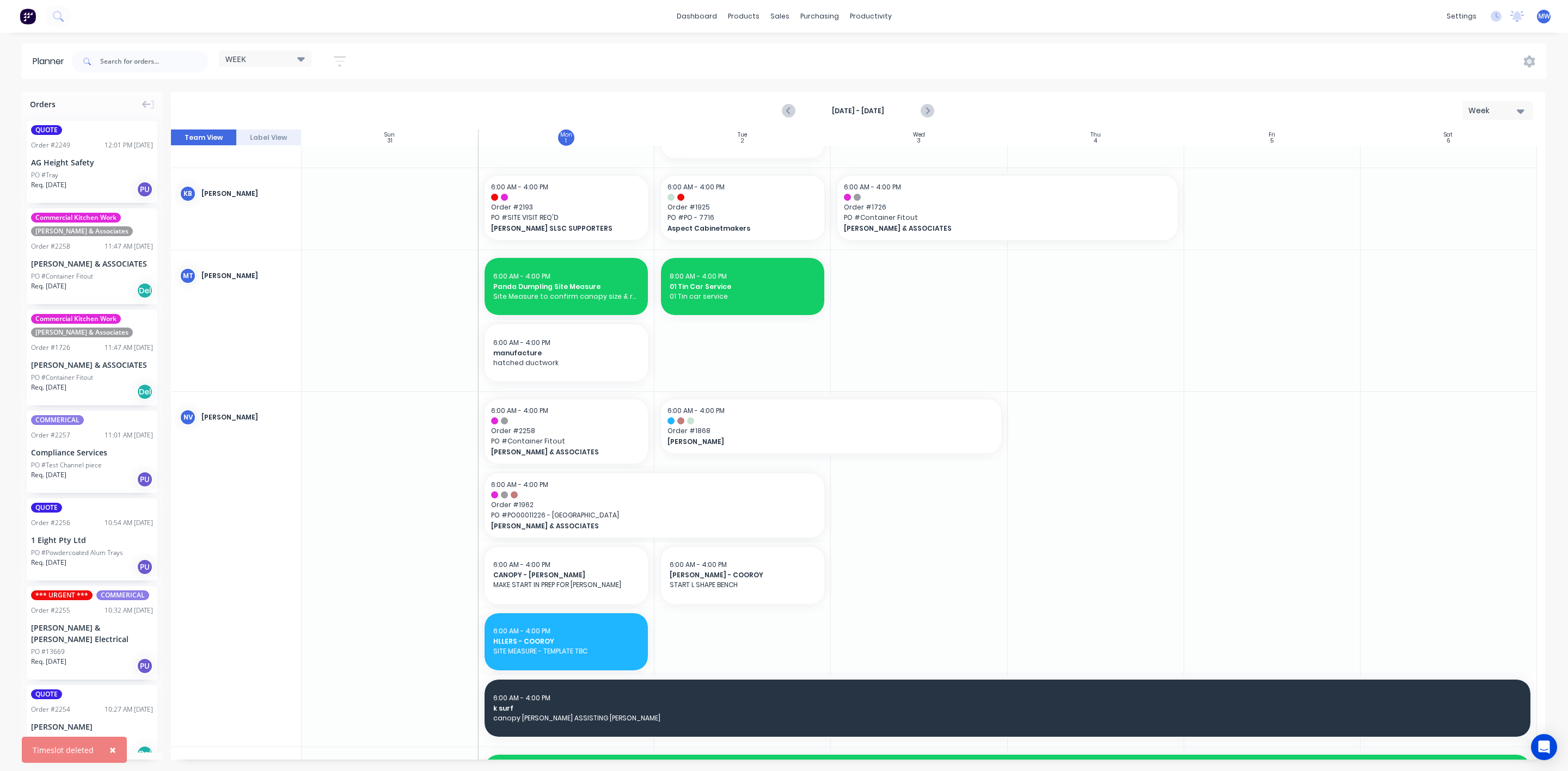
click at [413, 529] on div at bounding box center [390, 569] width 177 height 355
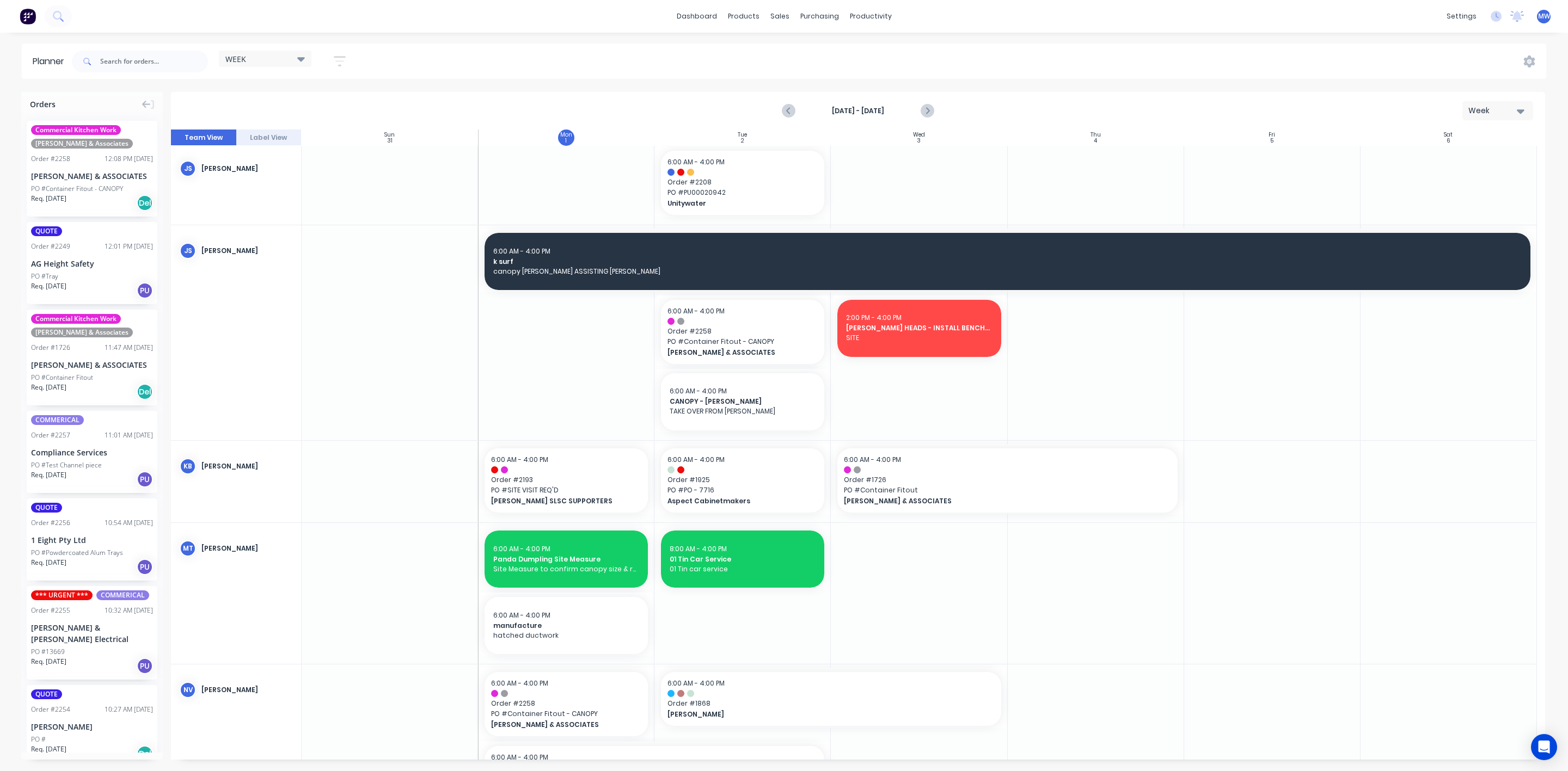
scroll to position [327, 0]
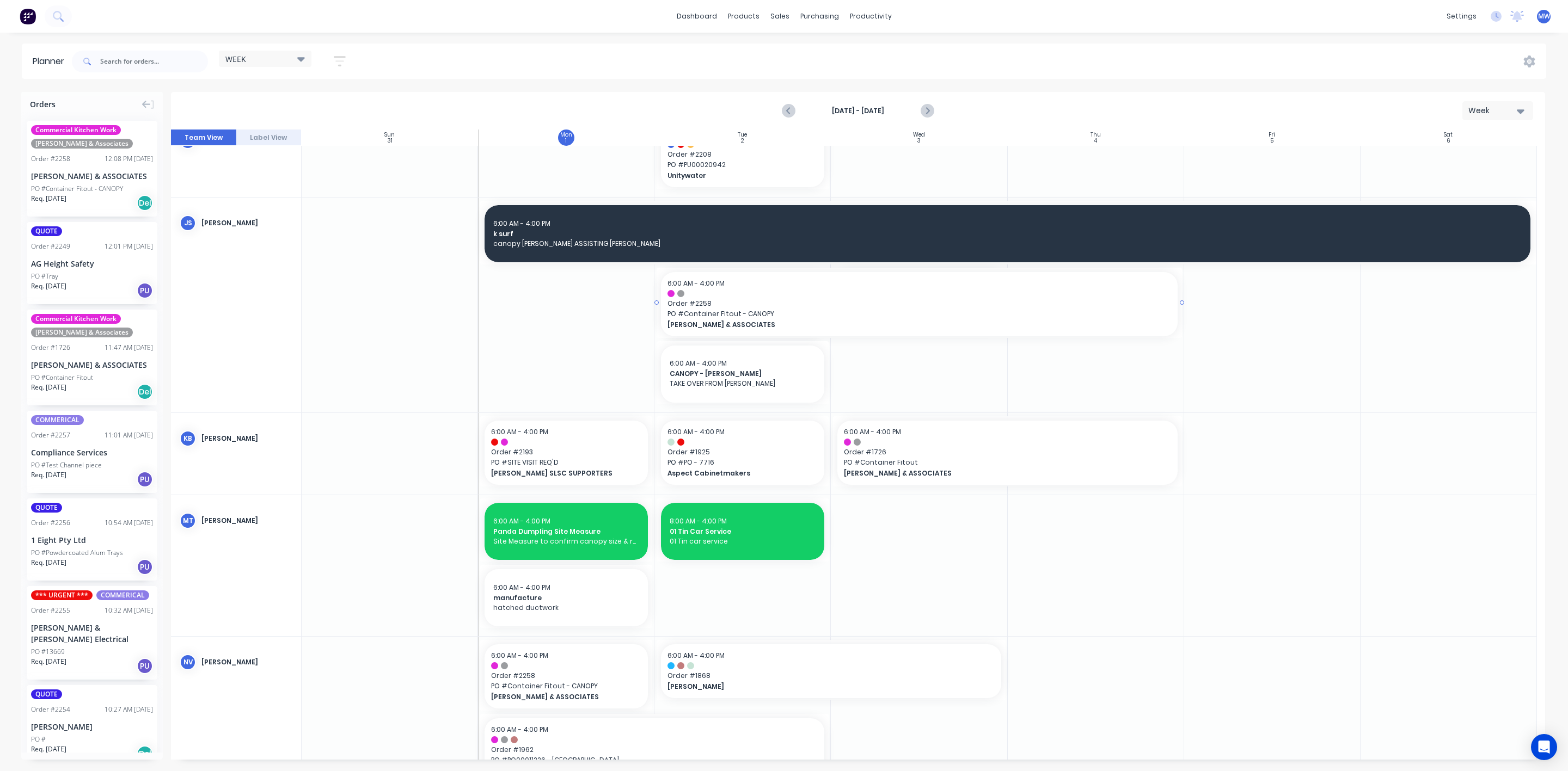
drag, startPoint x: 825, startPoint y: 301, endPoint x: 1071, endPoint y: 307, distance: 246.1
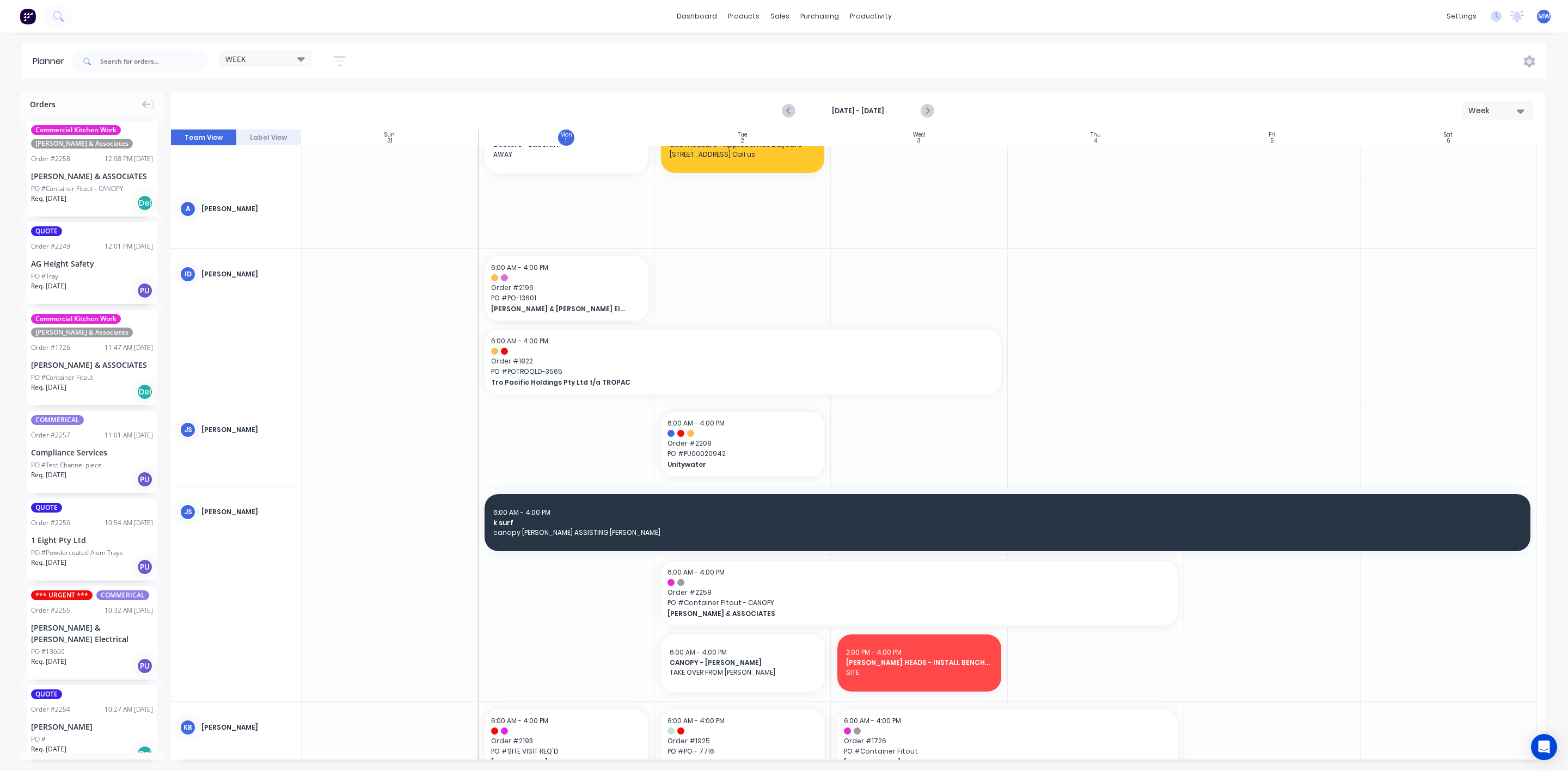
scroll to position [0, 0]
